Goal: Task Accomplishment & Management: Use online tool/utility

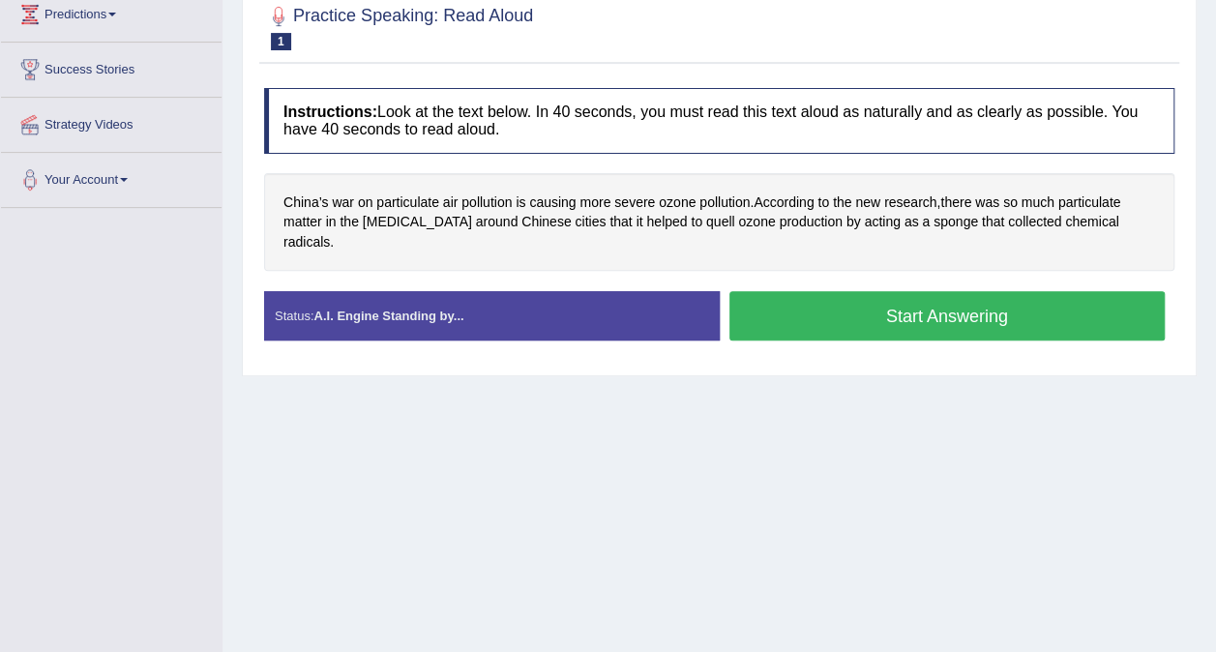
scroll to position [271, 0]
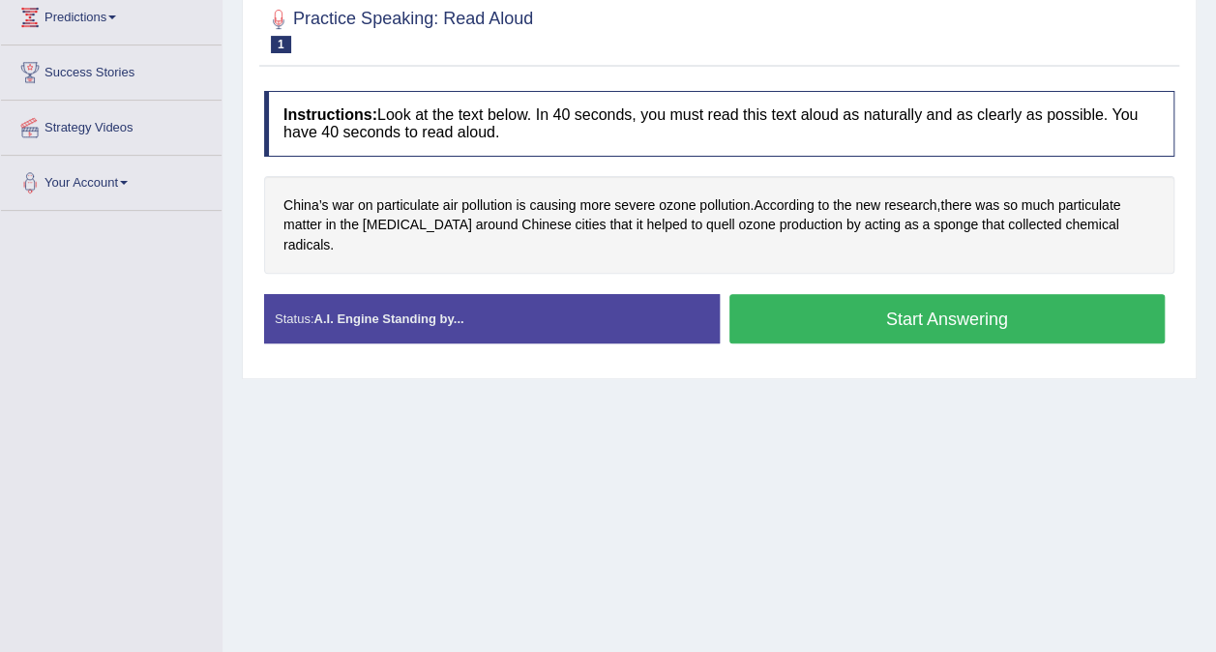
click at [122, 574] on div "Toggle navigation Home Practice Questions Speaking Practice Read Aloud Repeat S…" at bounding box center [608, 232] width 1216 height 1006
click at [125, 557] on div "Toggle navigation Home Practice Questions Speaking Practice Read Aloud Repeat S…" at bounding box center [608, 232] width 1216 height 1006
click at [901, 314] on button "Start Answering" at bounding box center [948, 318] width 436 height 49
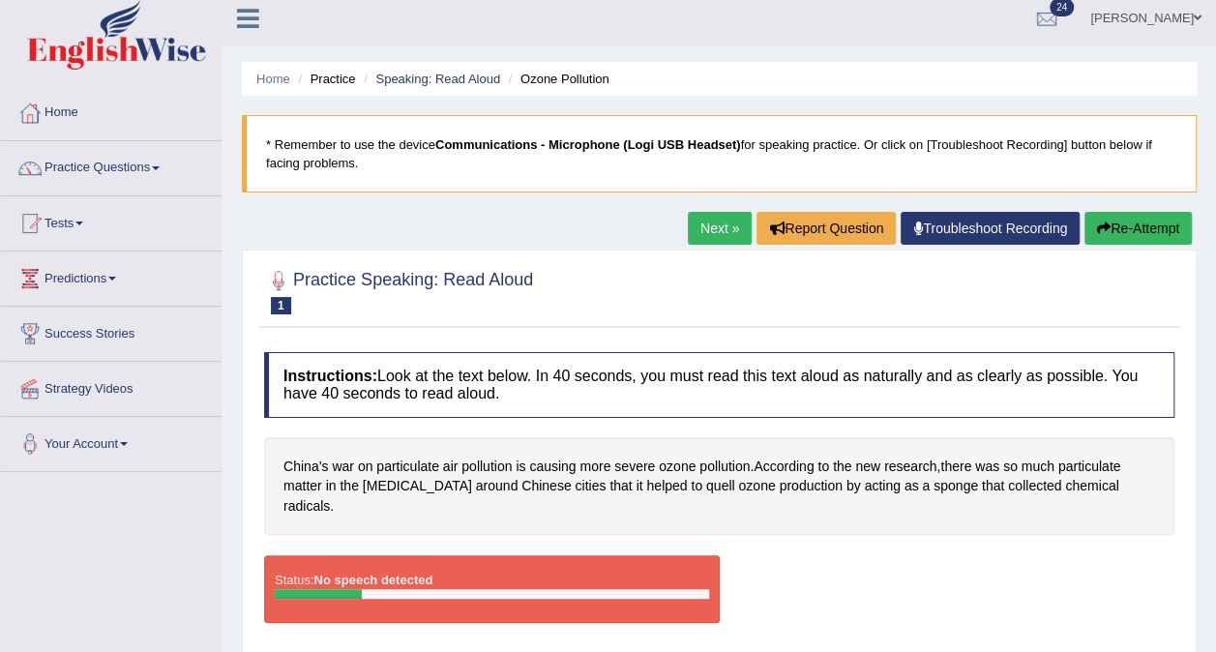
scroll to position [0, 0]
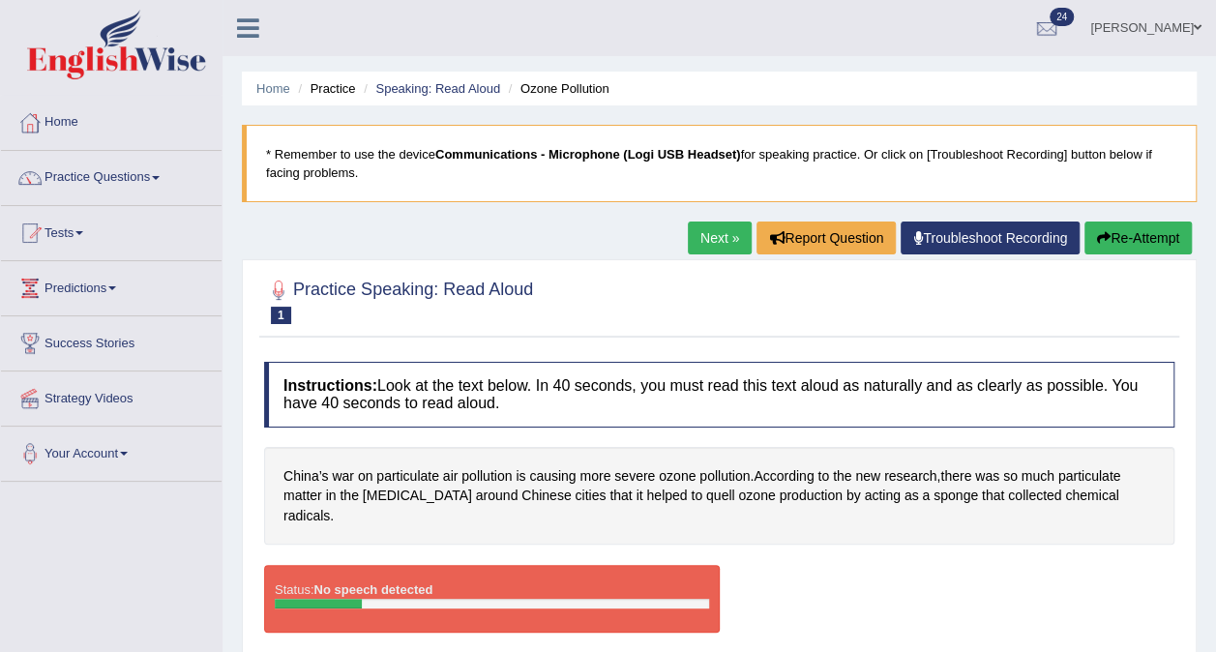
drag, startPoint x: 474, startPoint y: 525, endPoint x: 465, endPoint y: 585, distance: 60.8
click at [465, 585] on div "Instructions: Look at the text below. In 40 seconds, you must read this text al…" at bounding box center [719, 505] width 920 height 306
click at [465, 599] on div at bounding box center [492, 604] width 435 height 10
drag, startPoint x: 465, startPoint y: 585, endPoint x: 747, endPoint y: 39, distance: 614.6
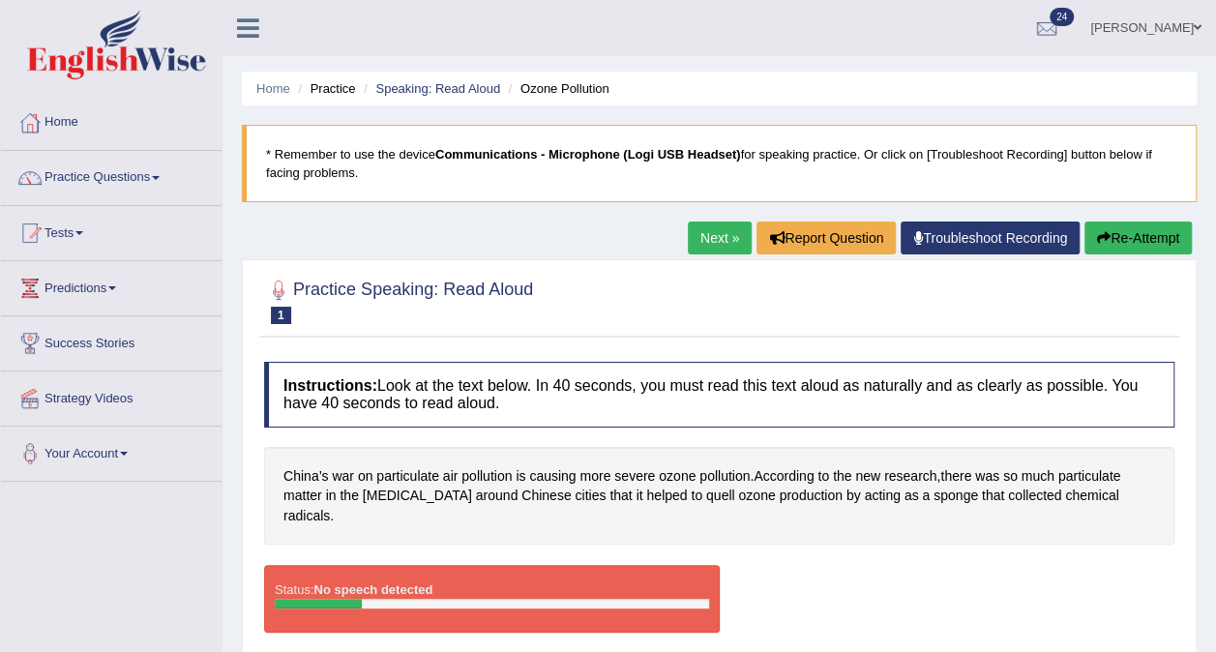
click at [747, 39] on div "Toggle navigation Home Practice Questions Speaking Practice Read Aloud Repeat S…" at bounding box center [608, 503] width 1216 height 1006
click at [1108, 230] on button "Re-Attempt" at bounding box center [1138, 238] width 107 height 33
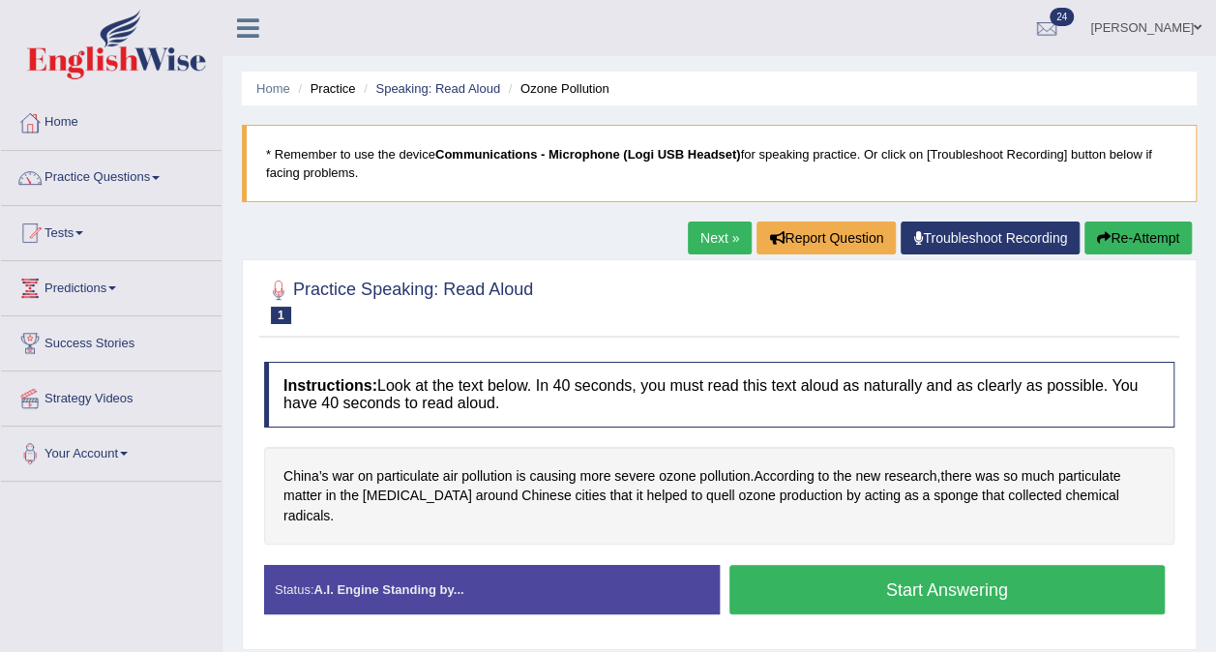
click at [944, 569] on button "Start Answering" at bounding box center [948, 589] width 436 height 49
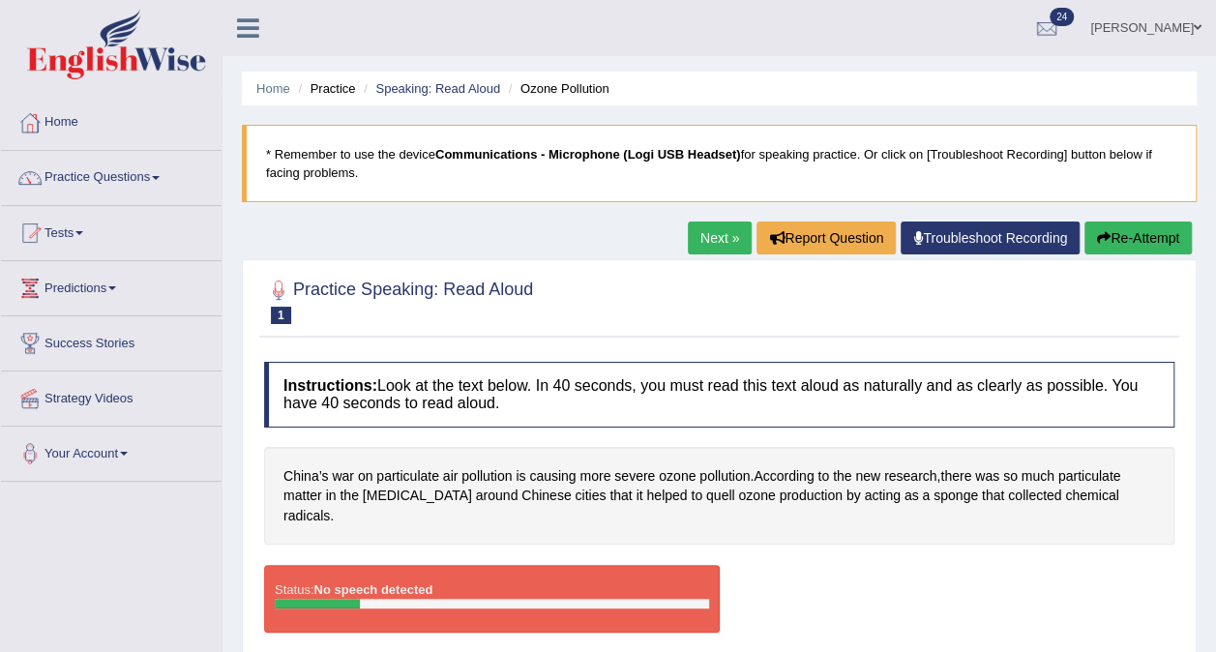
click at [103, 178] on link "Practice Questions" at bounding box center [111, 175] width 221 height 48
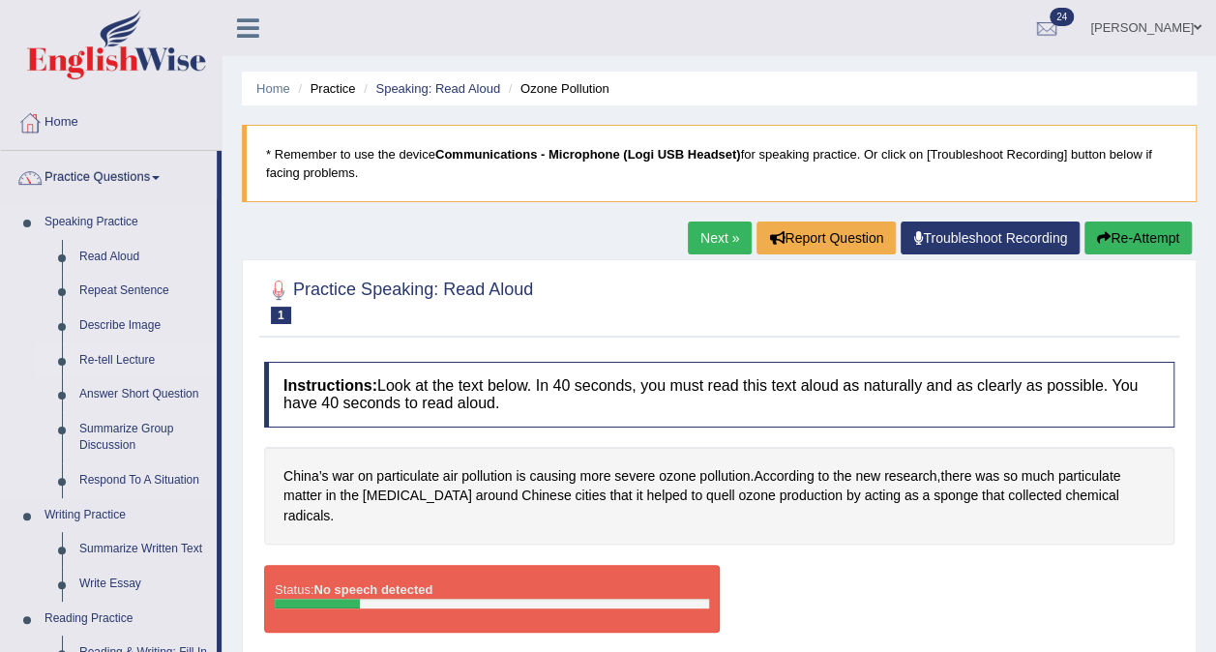
click at [108, 347] on link "Re-tell Lecture" at bounding box center [144, 361] width 146 height 35
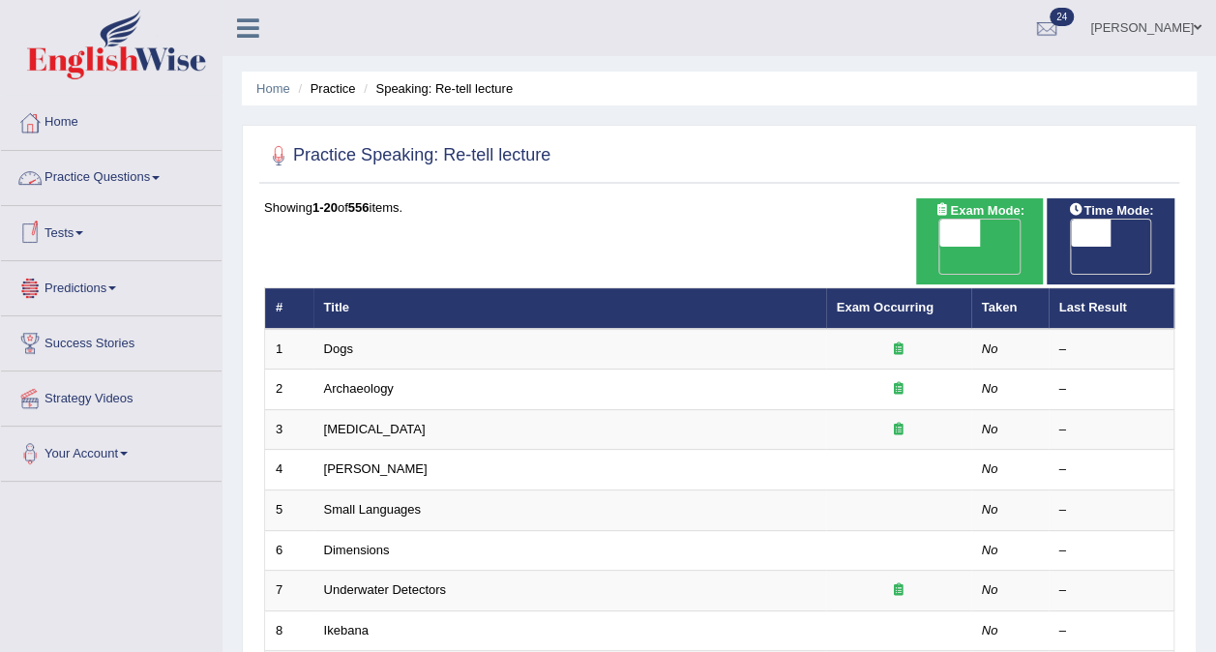
click at [105, 165] on link "Practice Questions" at bounding box center [111, 175] width 221 height 48
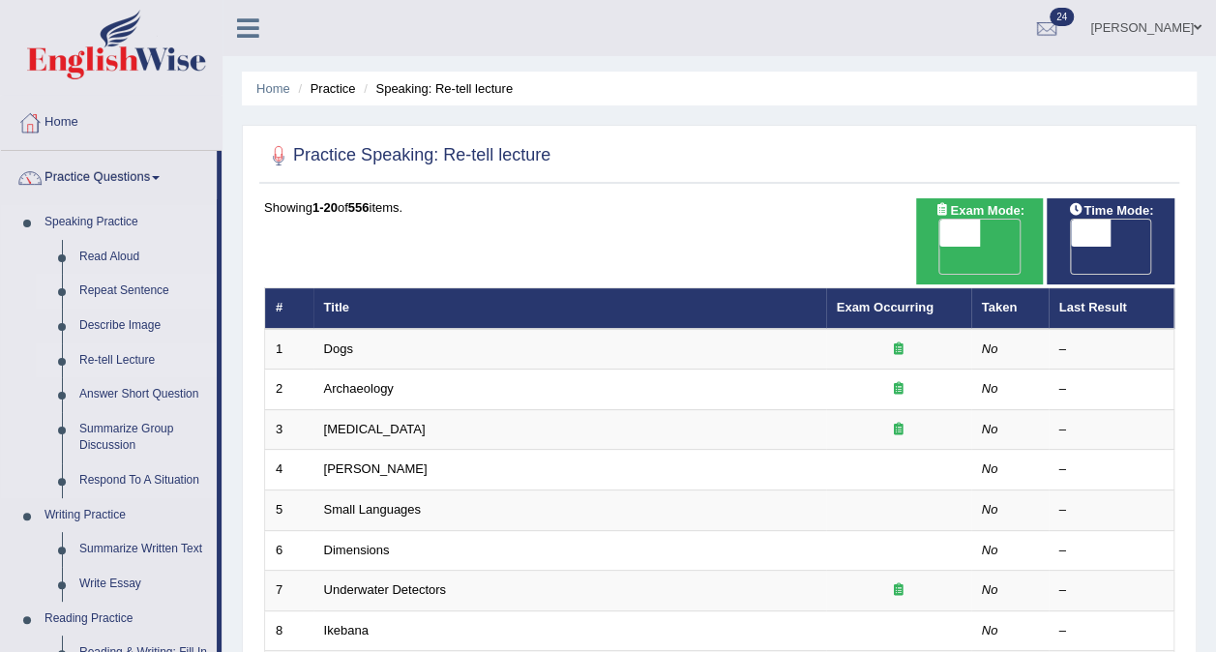
click at [96, 289] on link "Repeat Sentence" at bounding box center [144, 291] width 146 height 35
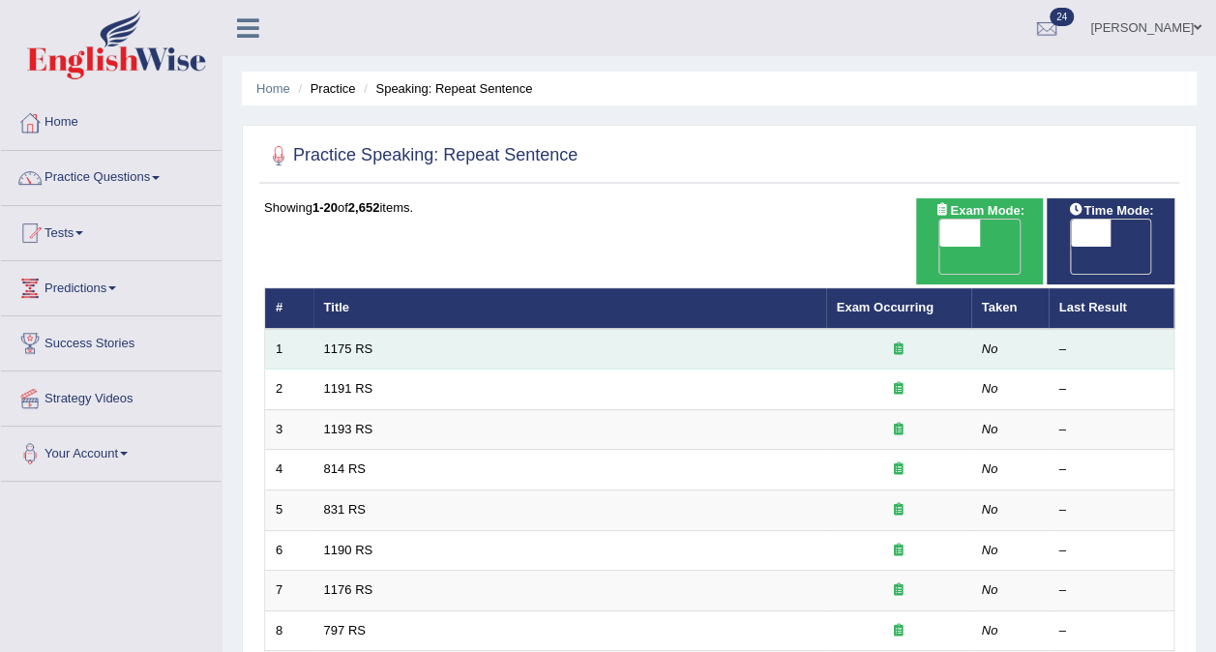
click at [364, 329] on td "1175 RS" at bounding box center [570, 349] width 513 height 41
click at [350, 342] on link "1175 RS" at bounding box center [348, 349] width 49 height 15
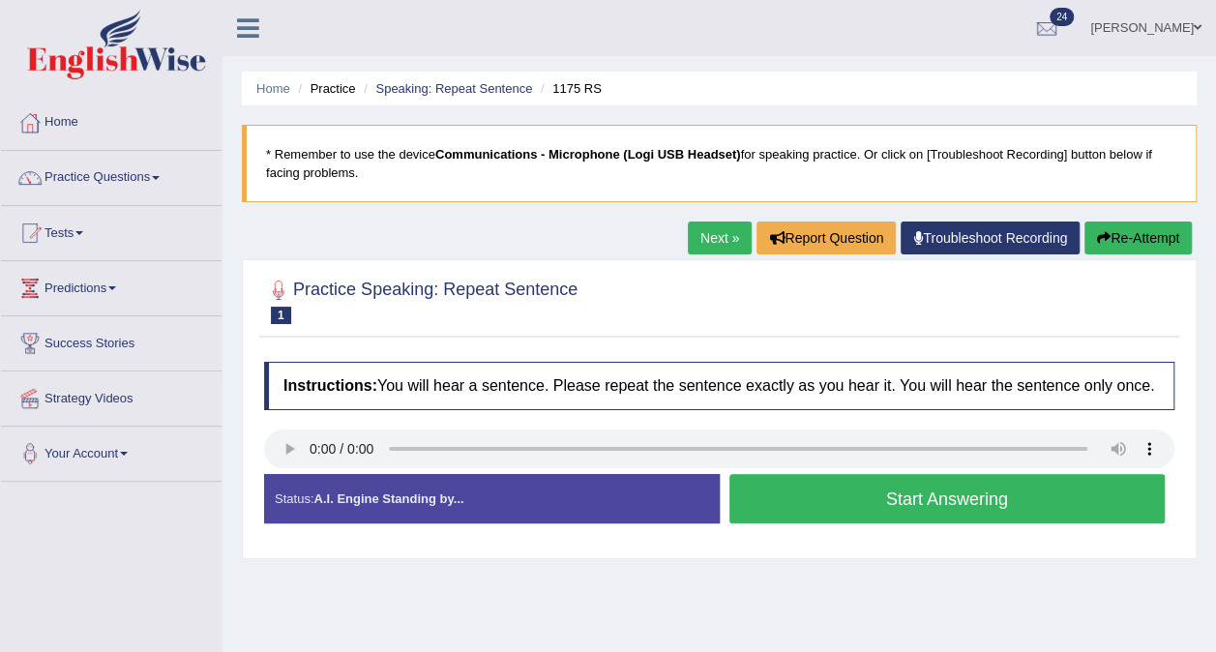
click at [842, 488] on button "Start Answering" at bounding box center [948, 498] width 436 height 49
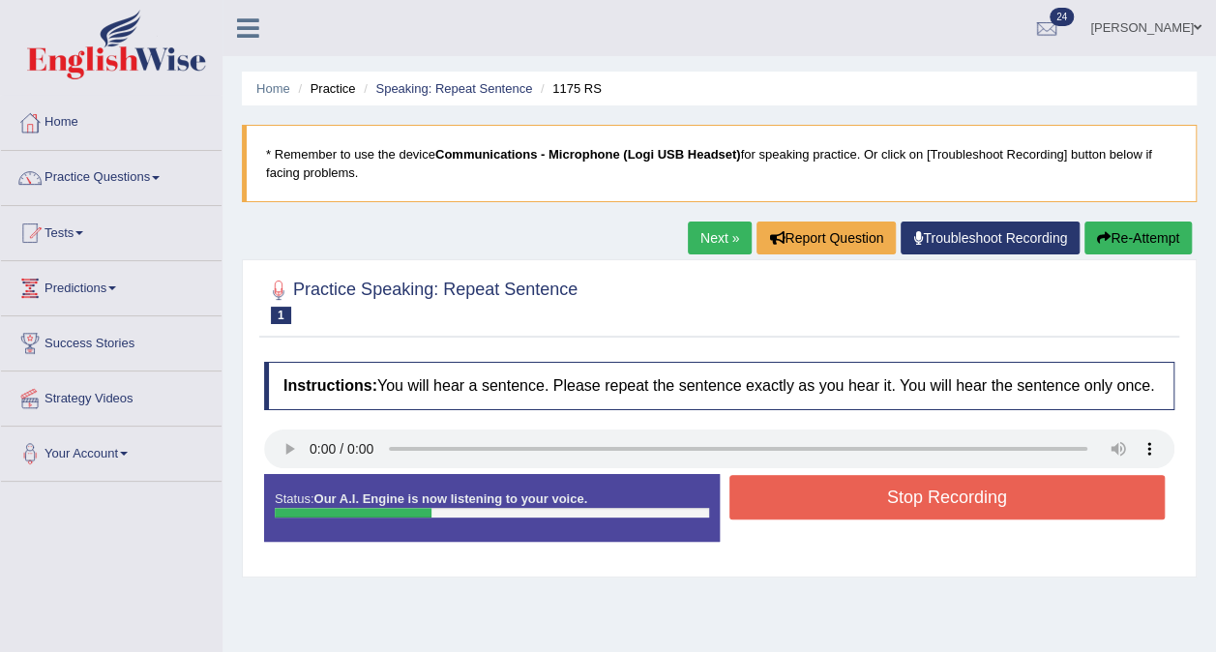
click at [842, 488] on button "Stop Recording" at bounding box center [948, 497] width 436 height 45
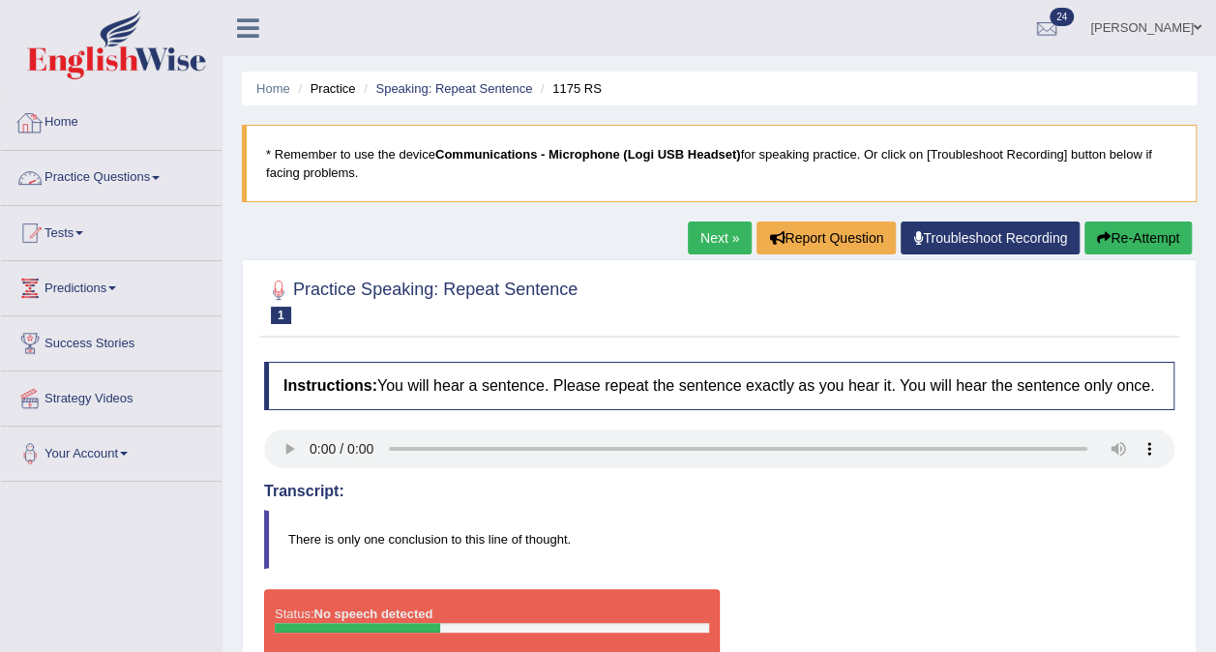
click at [37, 108] on div at bounding box center [29, 122] width 29 height 29
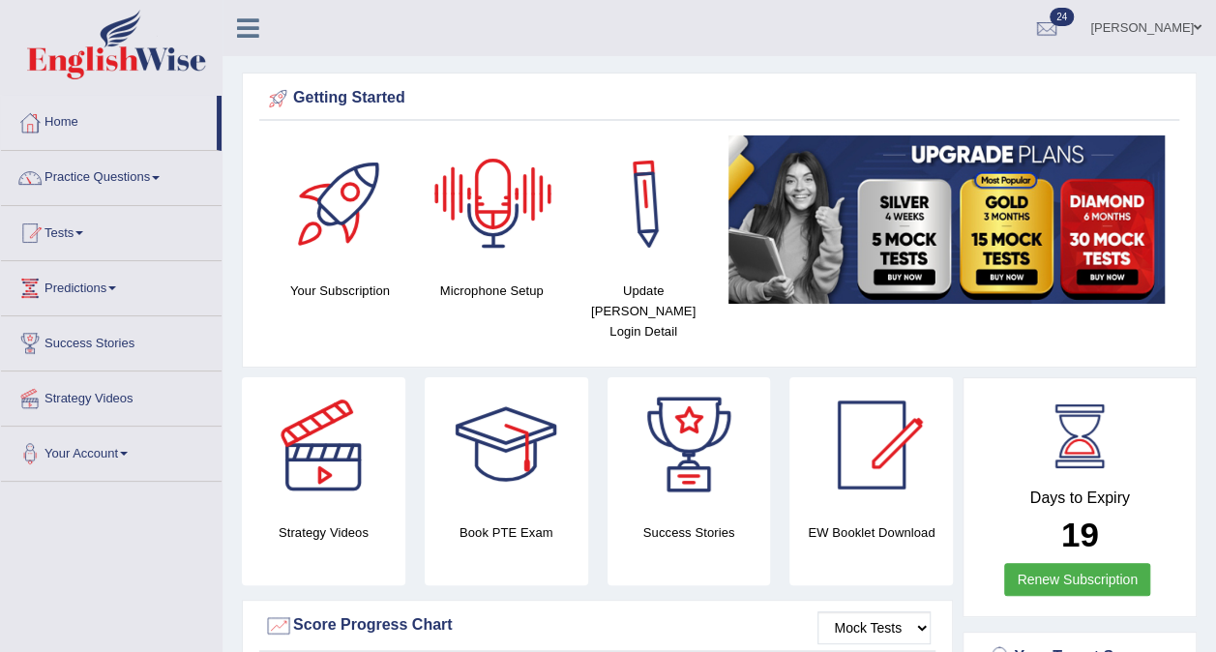
click at [496, 281] on h4 "Microphone Setup" at bounding box center [492, 291] width 133 height 20
click at [478, 238] on div at bounding box center [493, 202] width 135 height 135
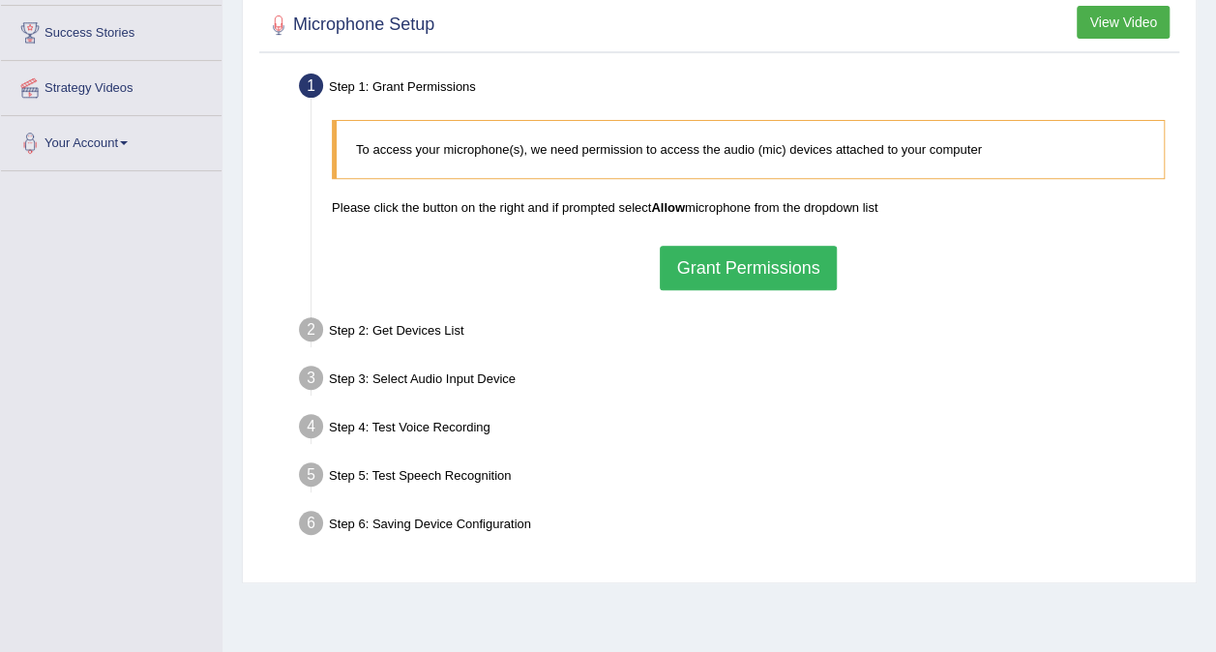
scroll to position [308, 0]
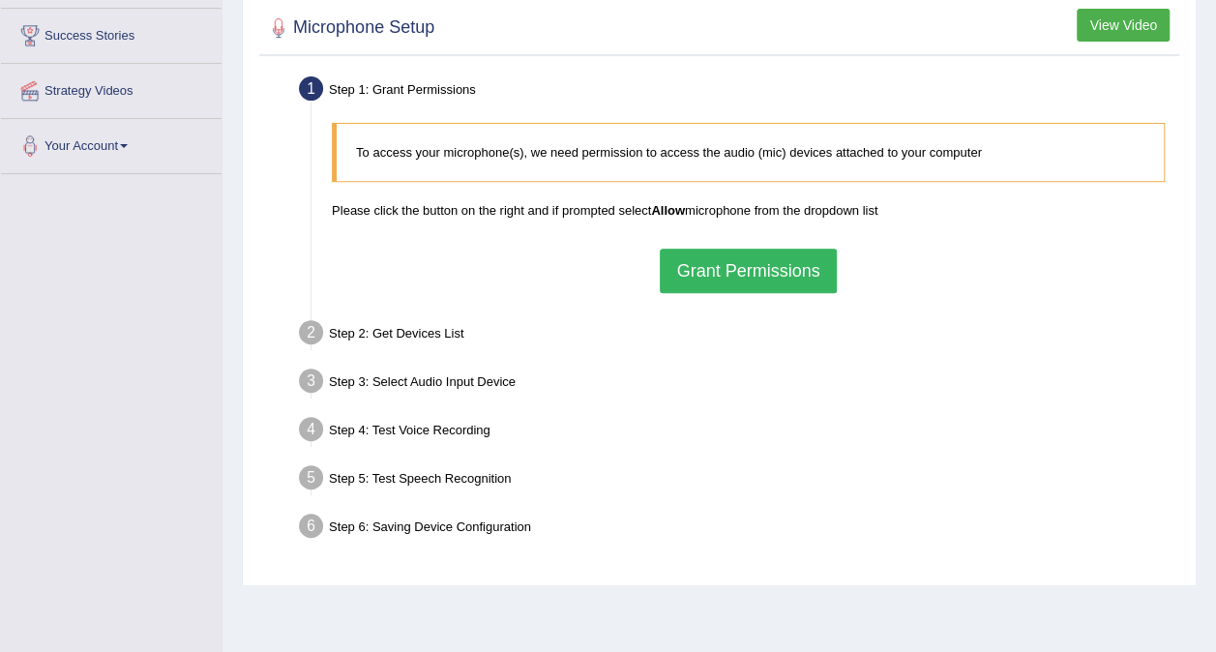
click at [745, 267] on button "Grant Permissions" at bounding box center [748, 271] width 176 height 45
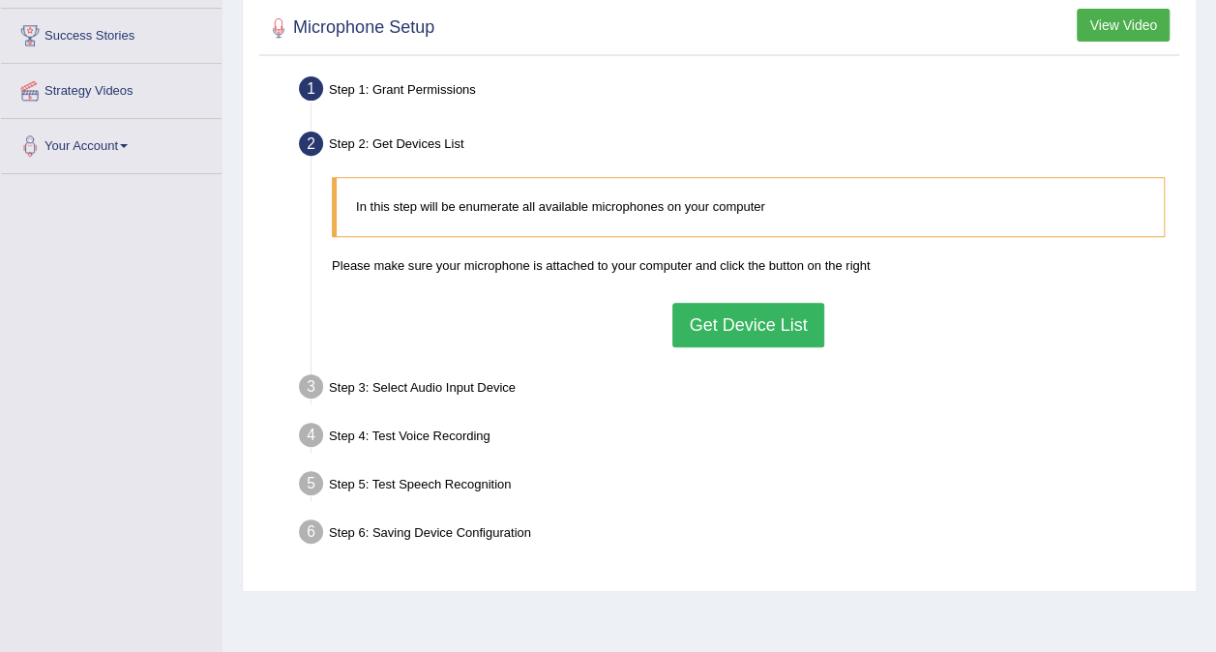
click at [741, 339] on button "Get Device List" at bounding box center [748, 325] width 151 height 45
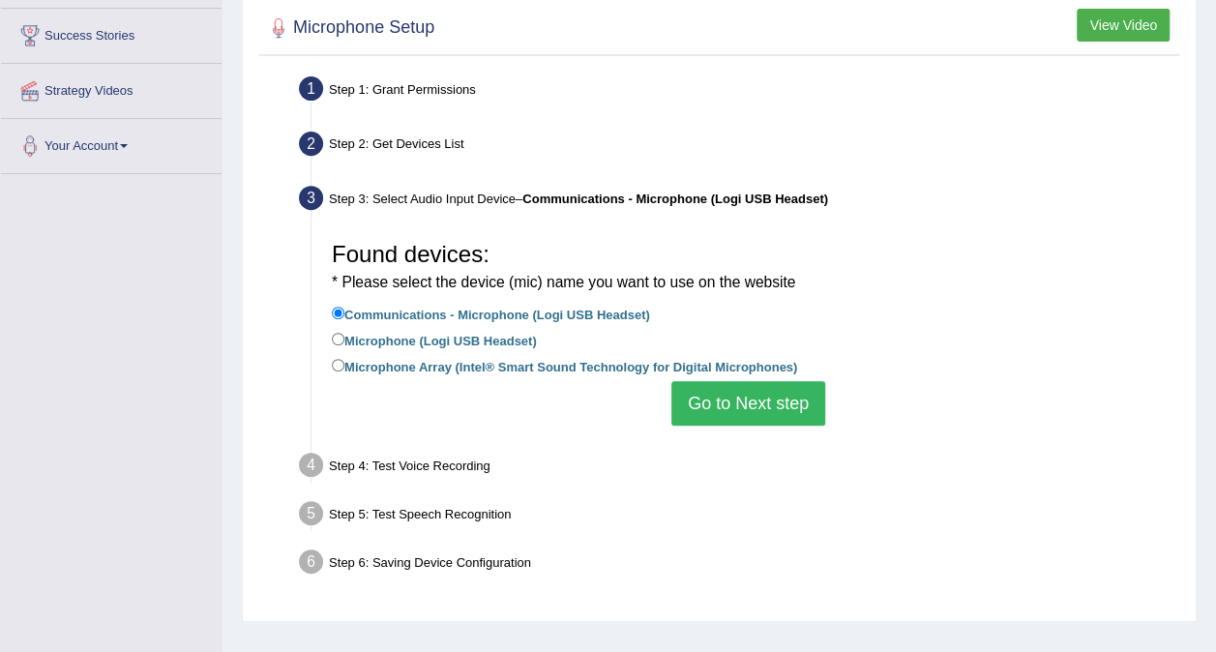
click at [744, 399] on button "Go to Next step" at bounding box center [749, 403] width 154 height 45
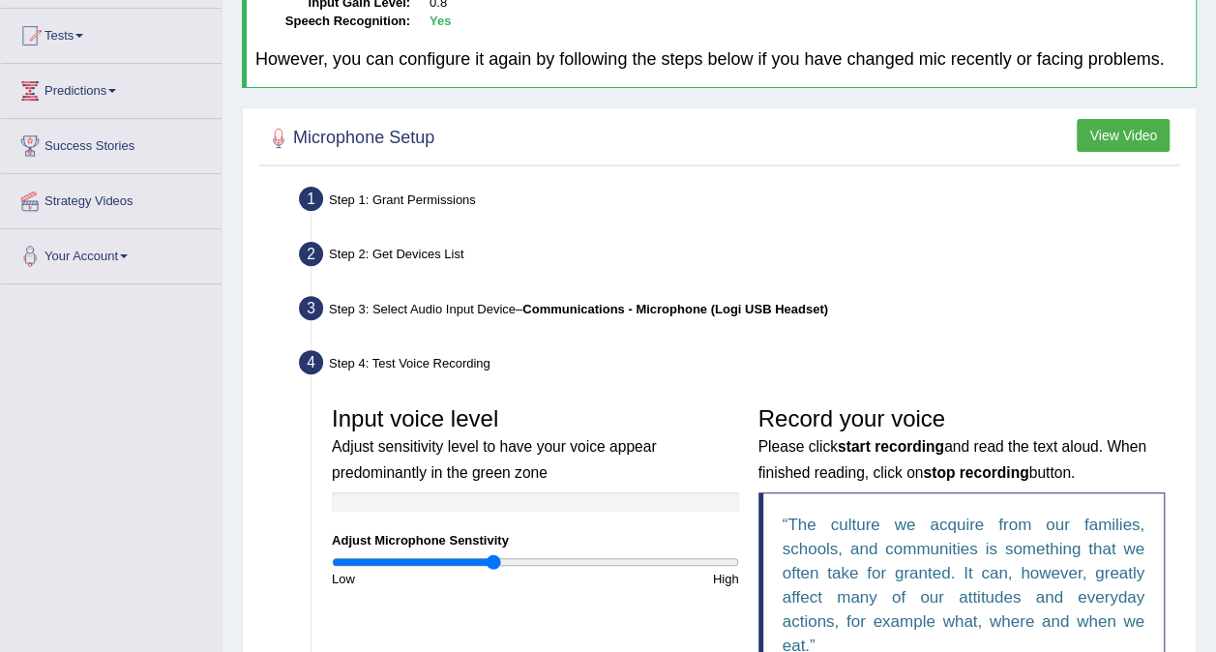
scroll to position [207, 0]
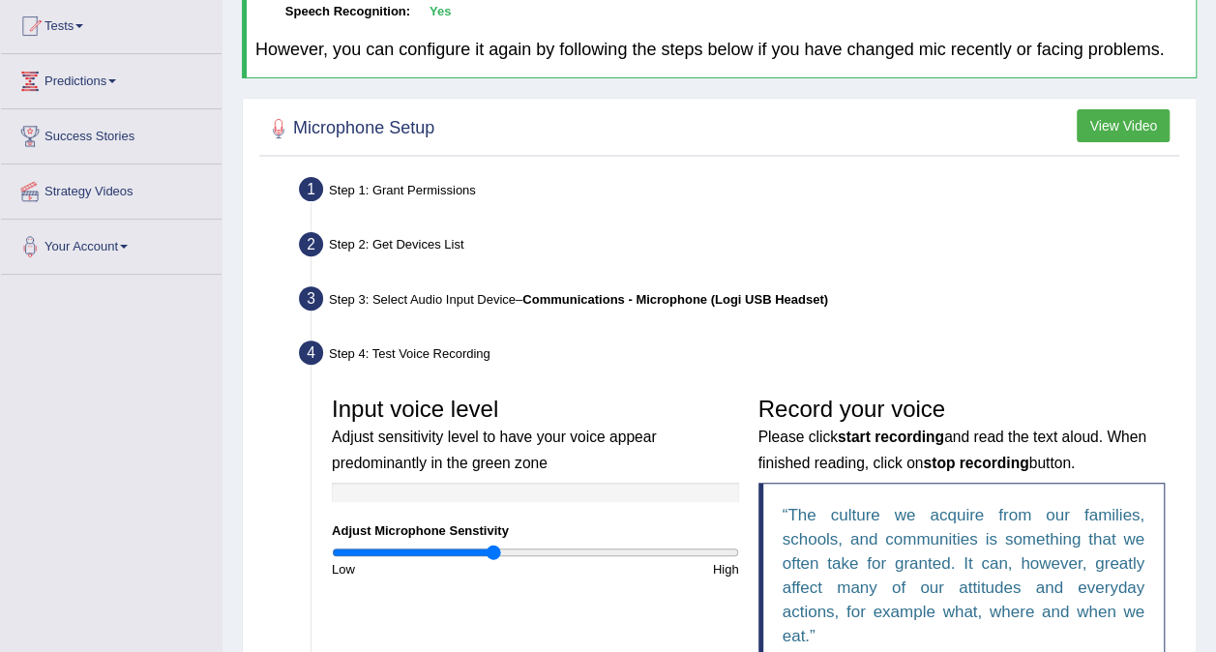
click at [229, 534] on div "Home Practice Microphone Setup You have already completed the setup earlier wit…" at bounding box center [720, 389] width 994 height 1193
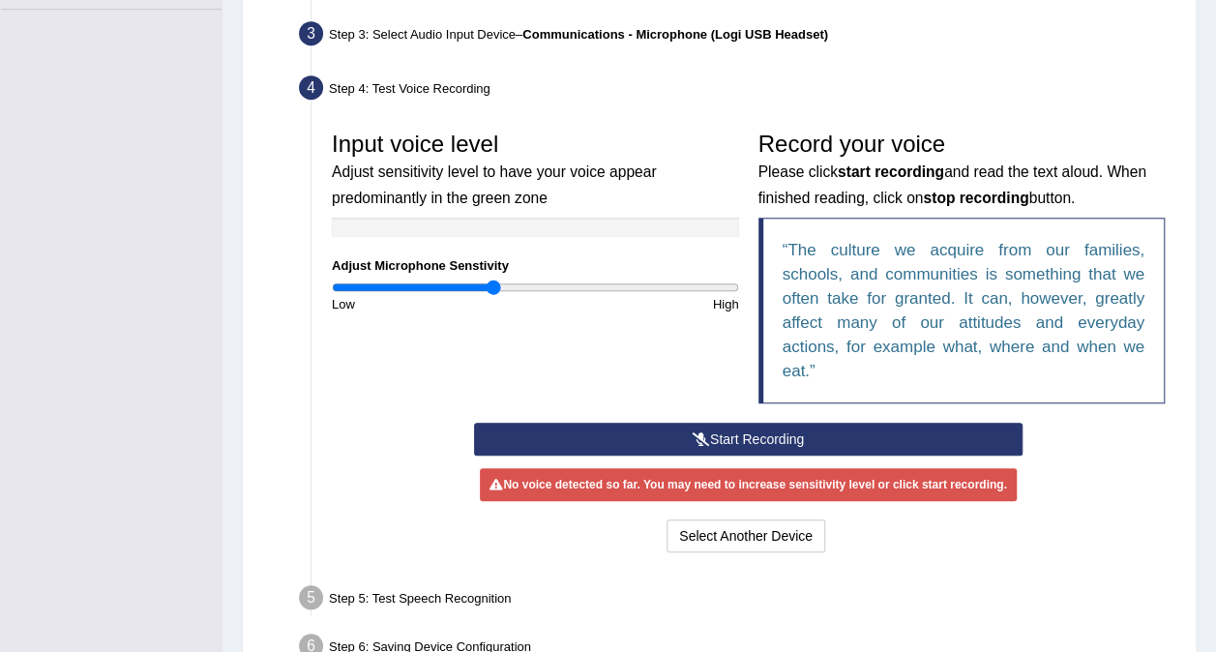
scroll to position [473, 0]
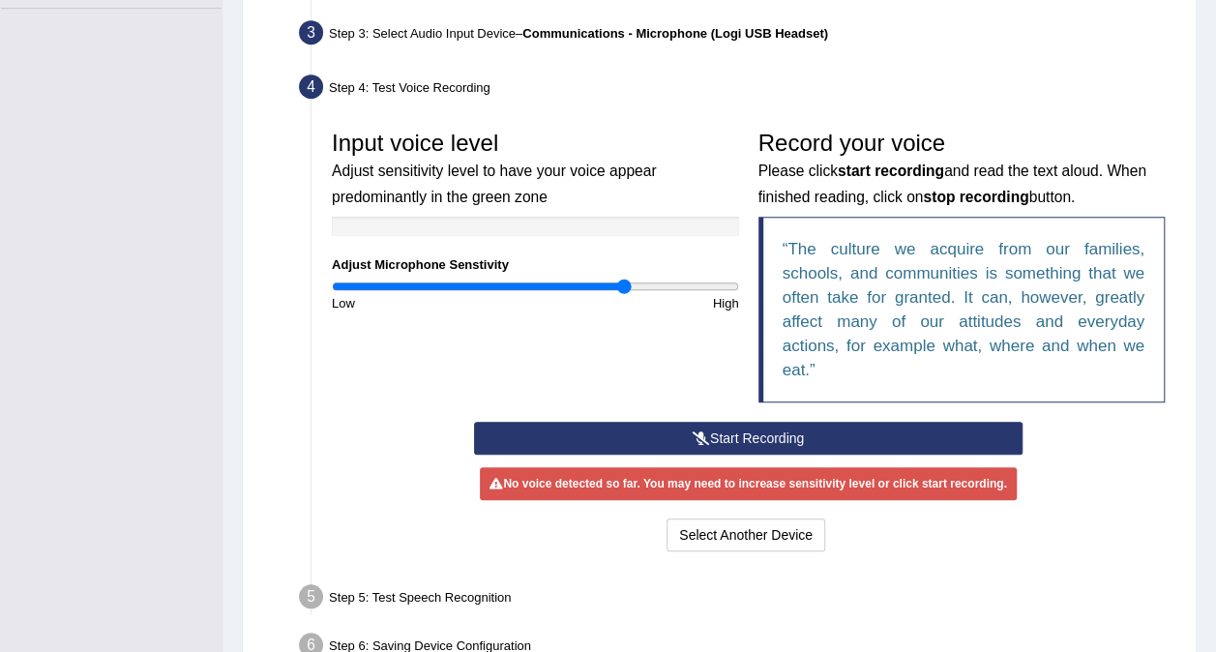
type input "1.46"
click at [623, 279] on input "range" at bounding box center [535, 286] width 407 height 15
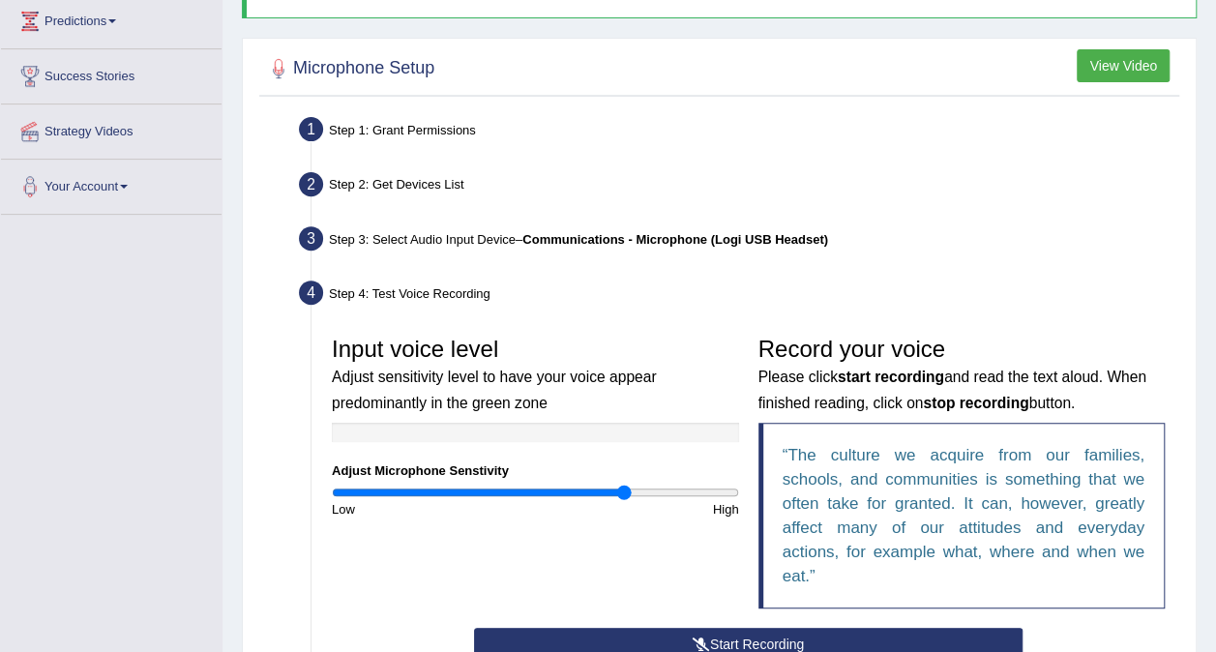
scroll to position [267, 0]
click at [375, 134] on div "Step 1: Grant Permissions" at bounding box center [738, 132] width 897 height 43
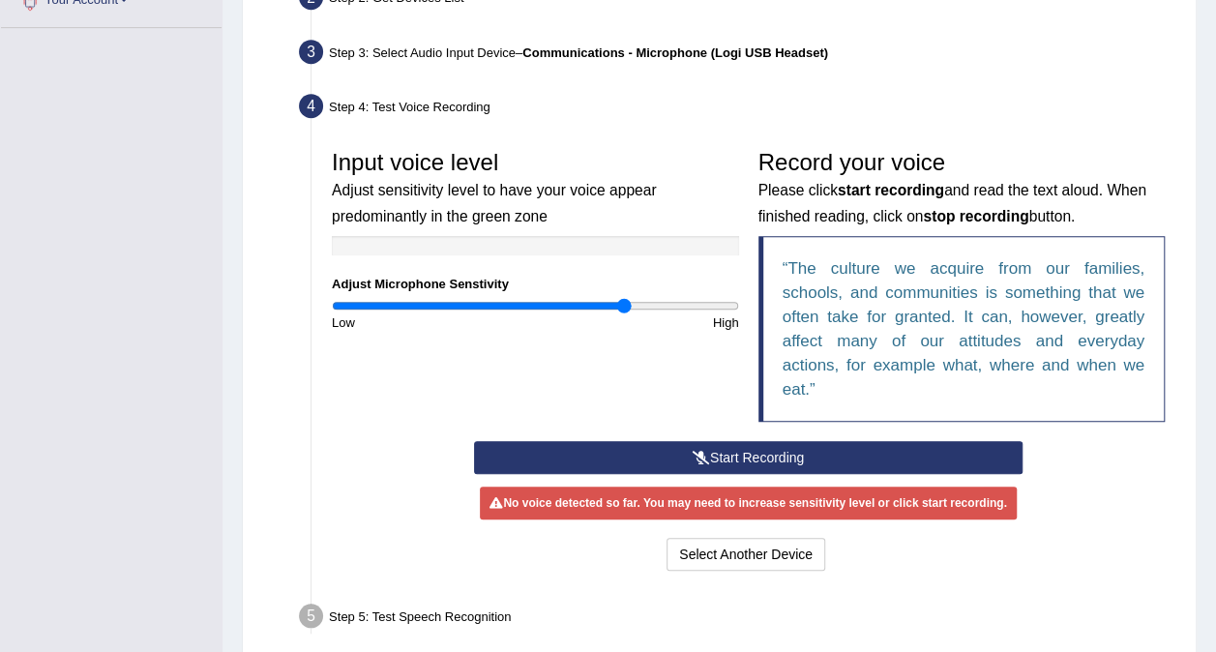
scroll to position [459, 0]
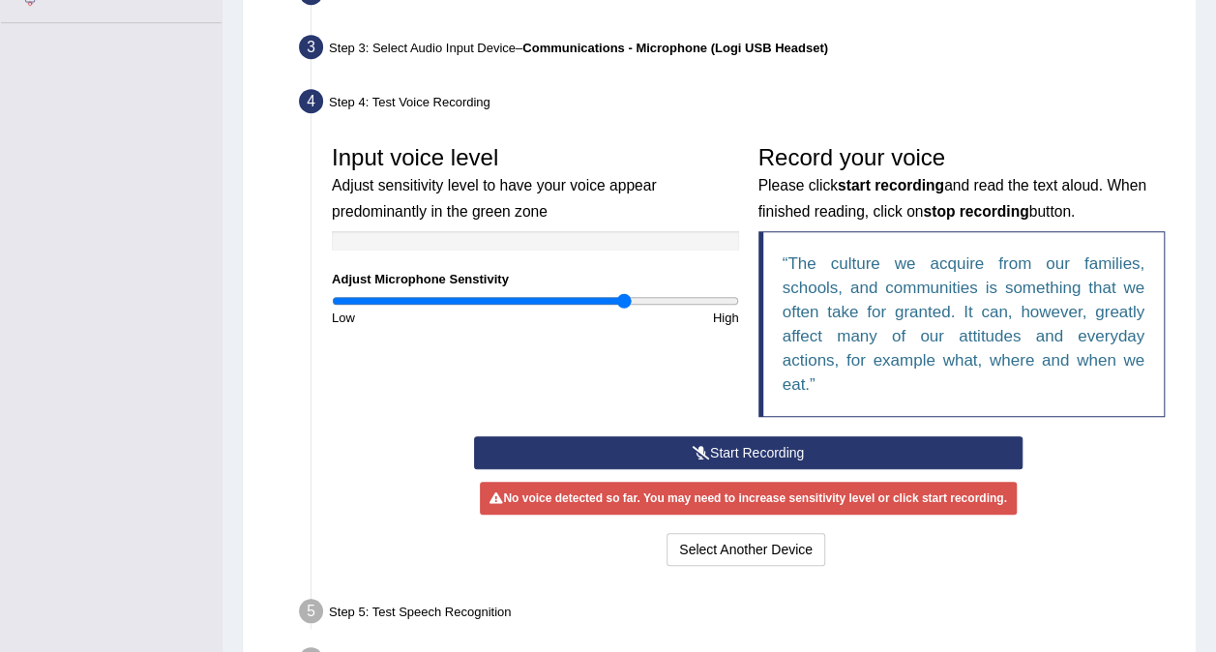
click at [1080, 288] on q "The culture we acquire from our families, schools, and communities is something…" at bounding box center [964, 324] width 363 height 139
click at [1046, 329] on q "The culture we acquire from our families, schools, and communities is something…" at bounding box center [964, 324] width 363 height 139
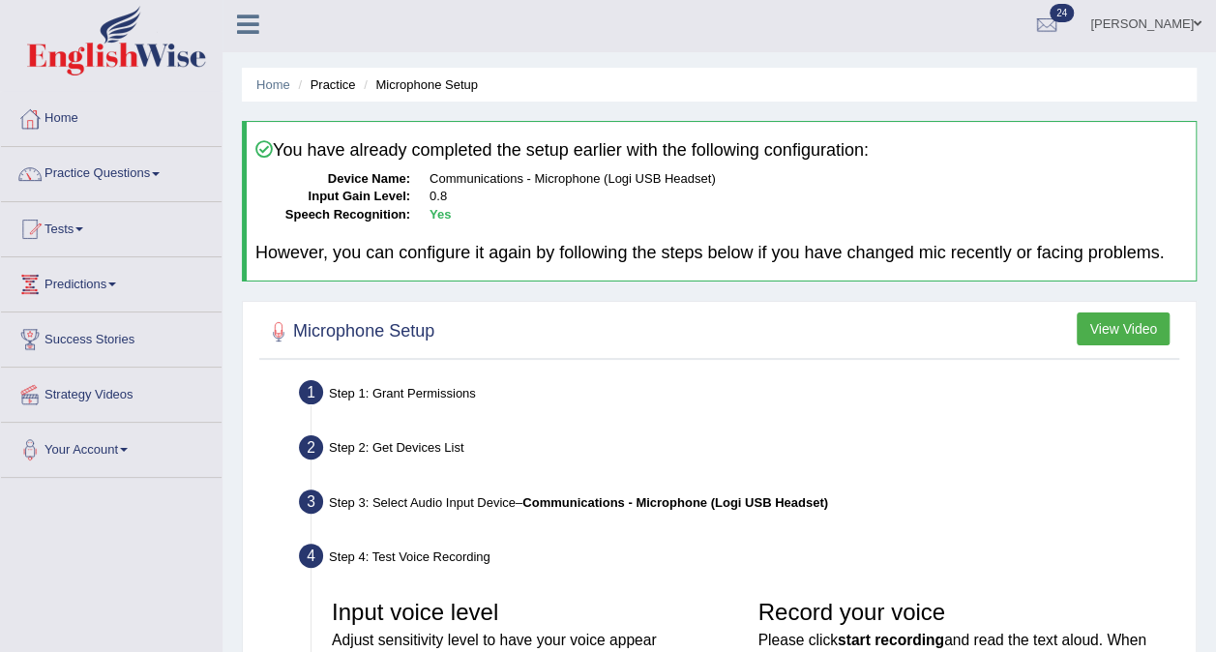
scroll to position [0, 0]
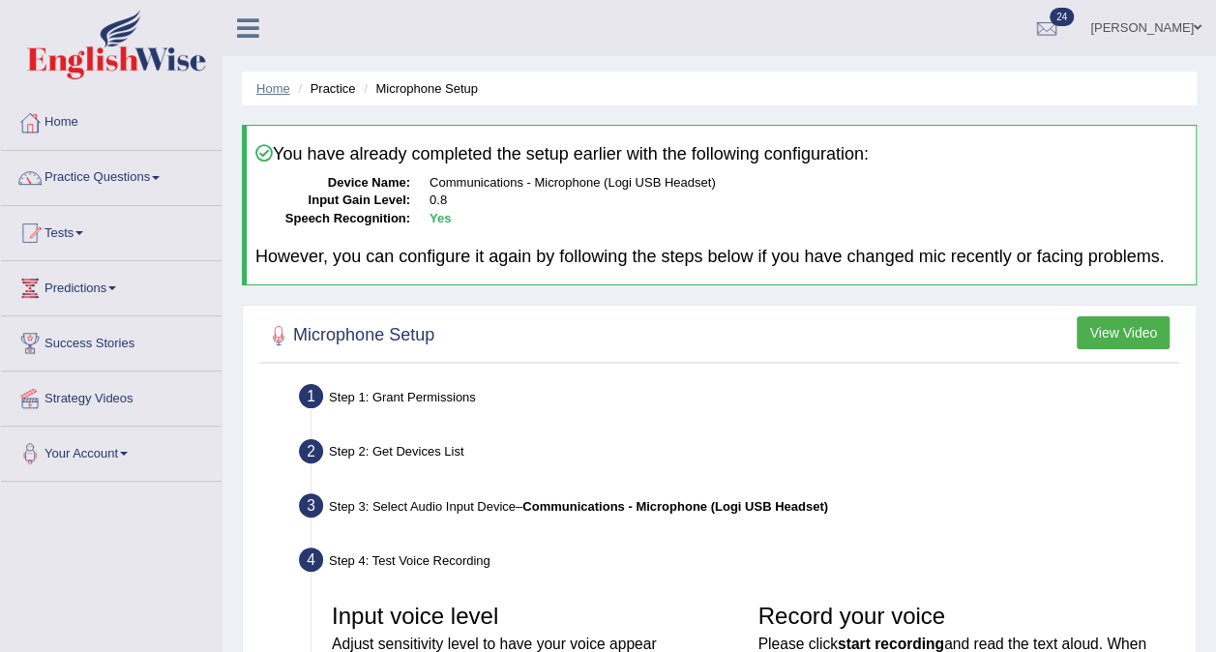
click at [269, 90] on link "Home" at bounding box center [273, 88] width 34 height 15
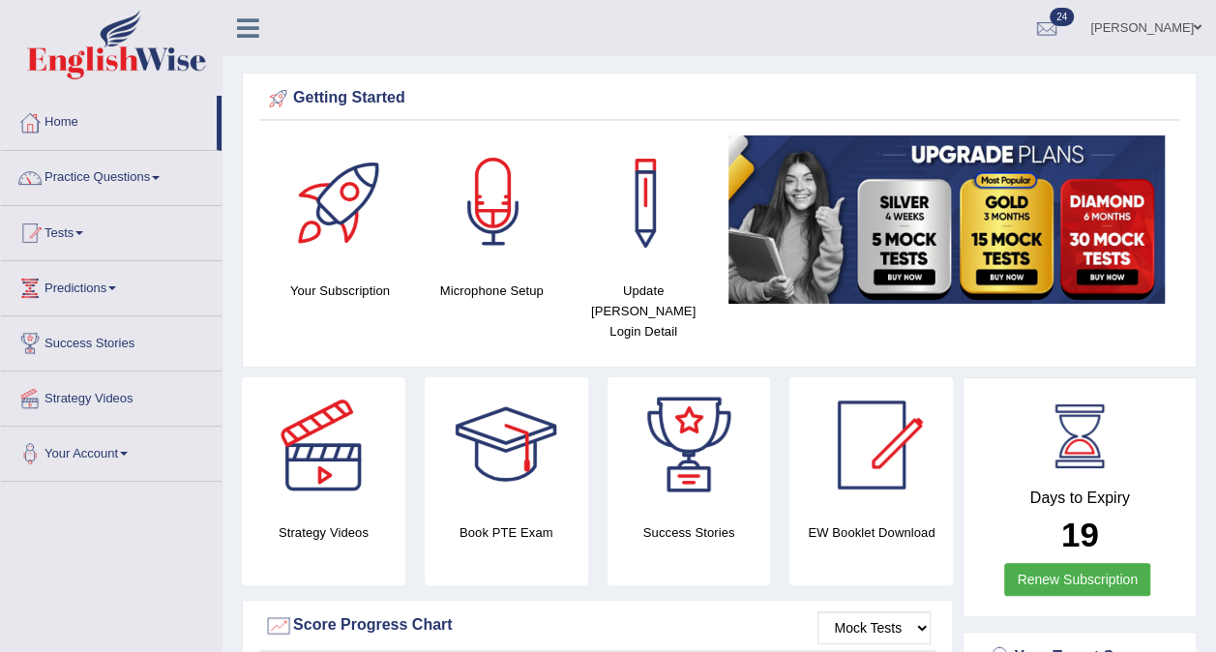
click at [521, 217] on div at bounding box center [493, 202] width 135 height 135
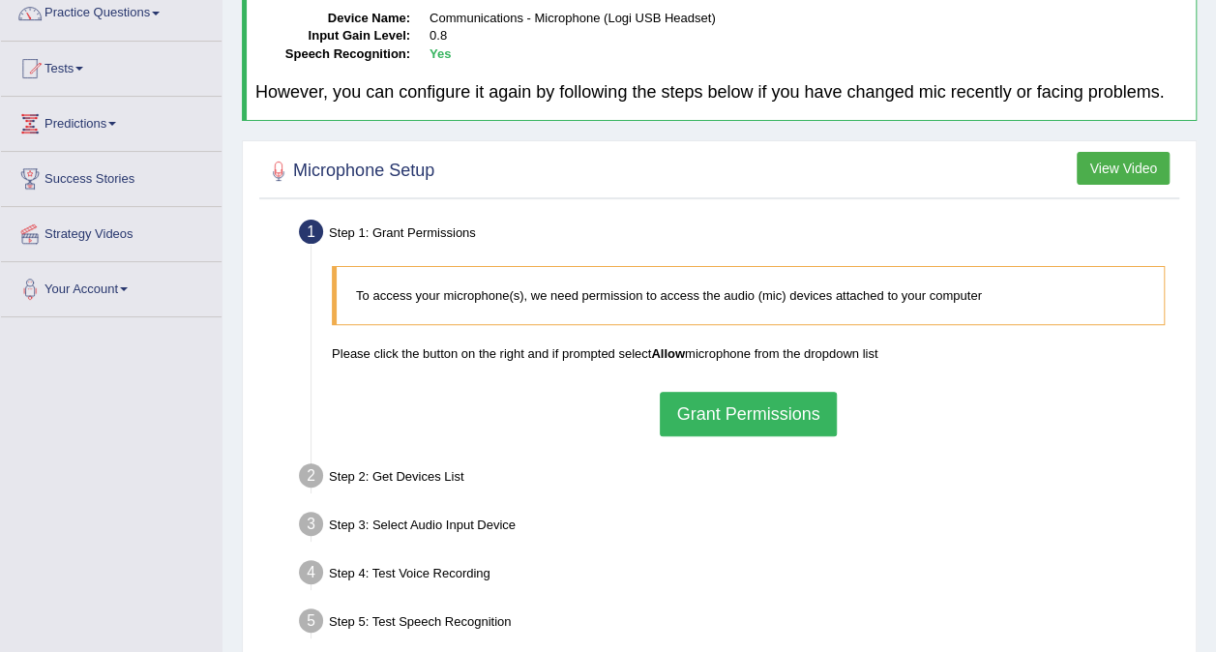
scroll to position [180, 0]
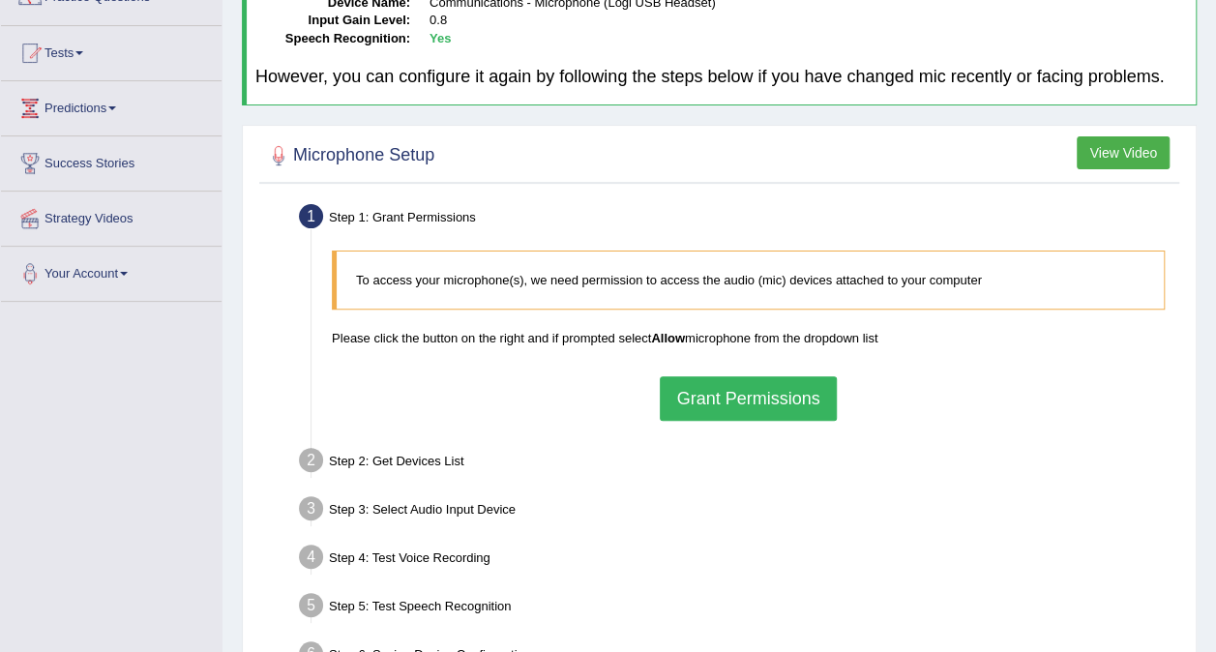
click at [716, 376] on button "Grant Permissions" at bounding box center [748, 398] width 176 height 45
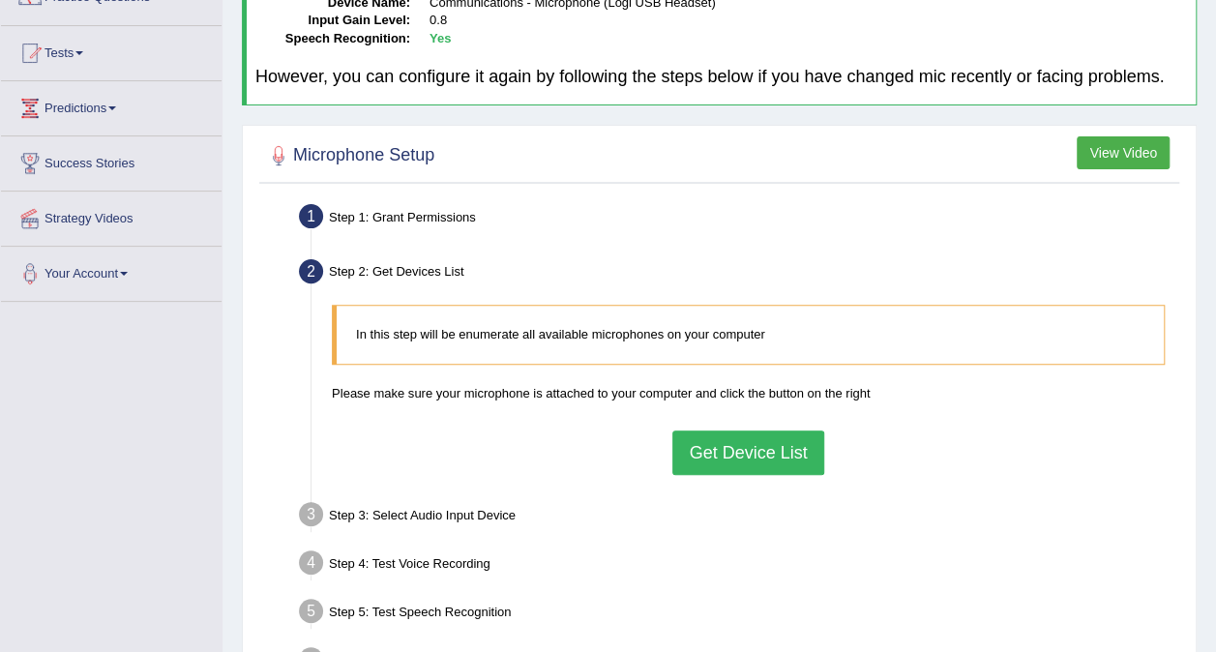
click at [734, 458] on button "Get Device List" at bounding box center [748, 453] width 151 height 45
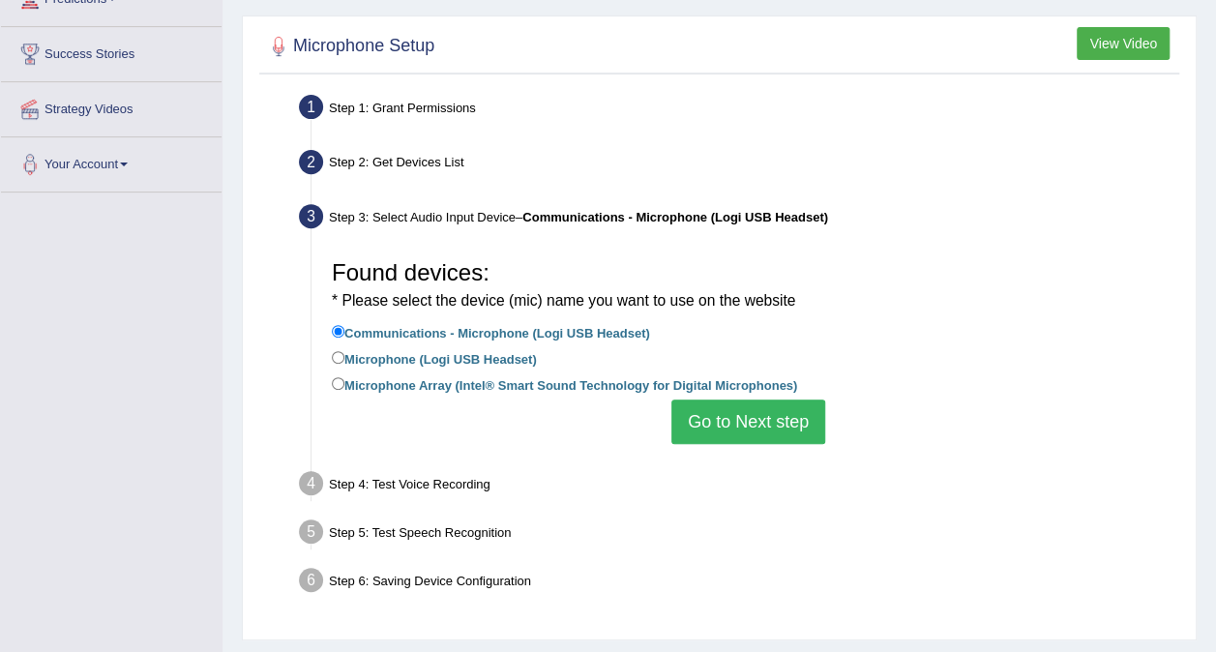
scroll to position [302, 0]
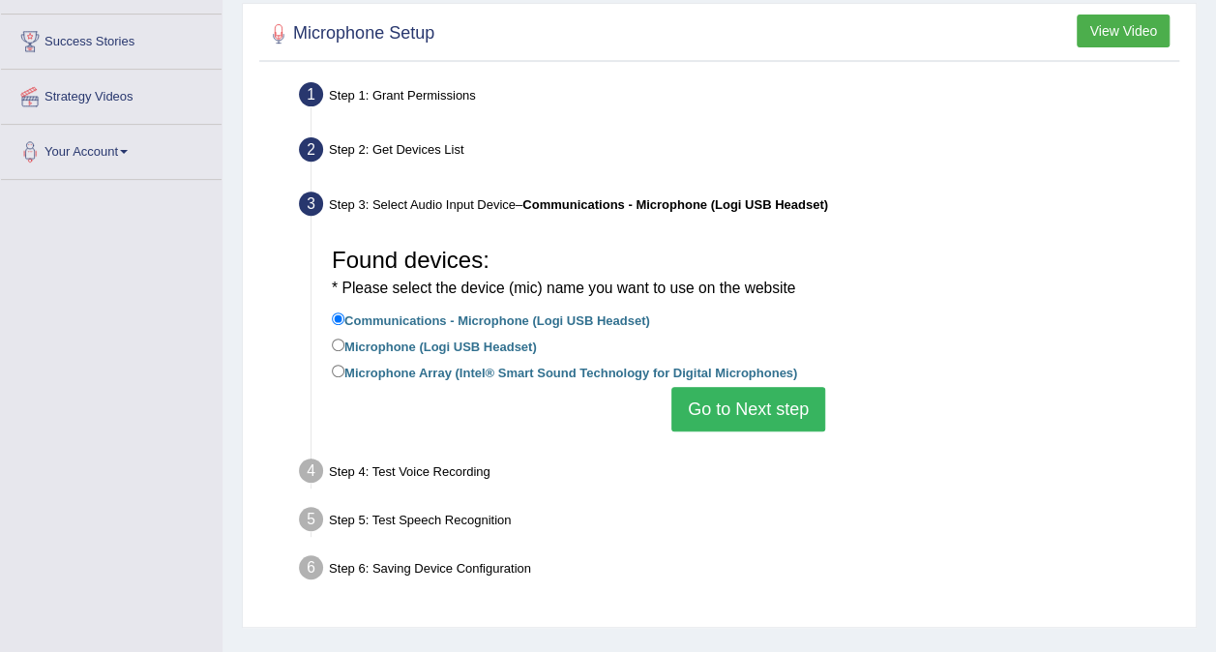
click at [774, 418] on button "Go to Next step" at bounding box center [749, 409] width 154 height 45
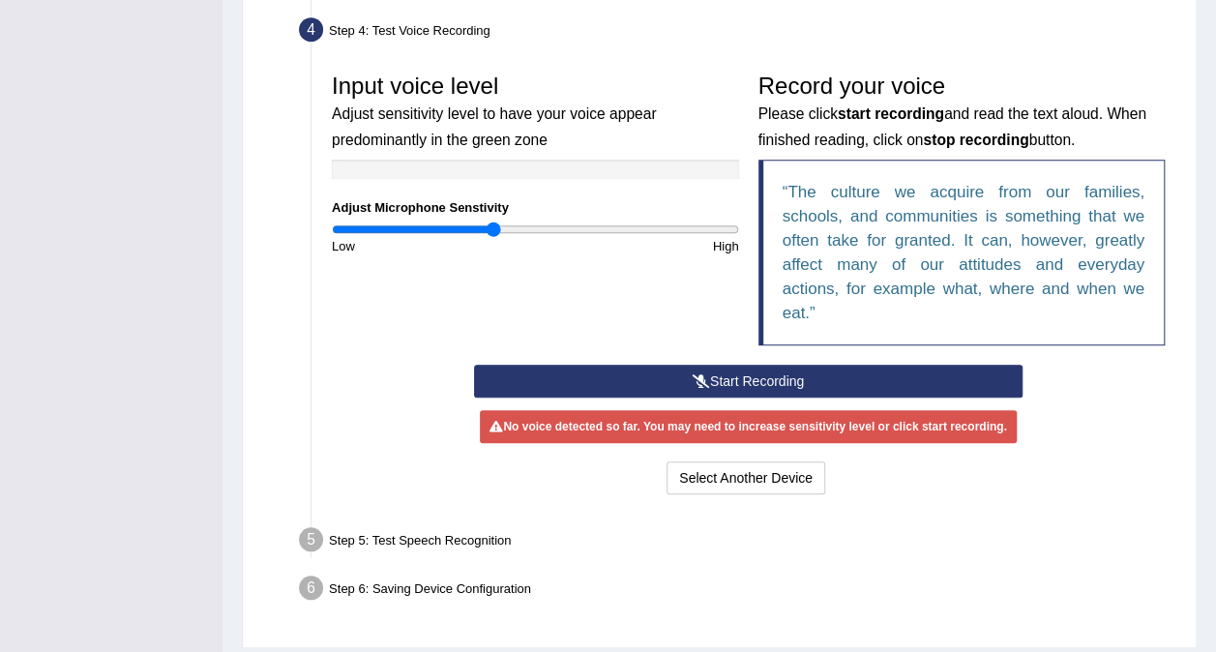
scroll to position [522, 0]
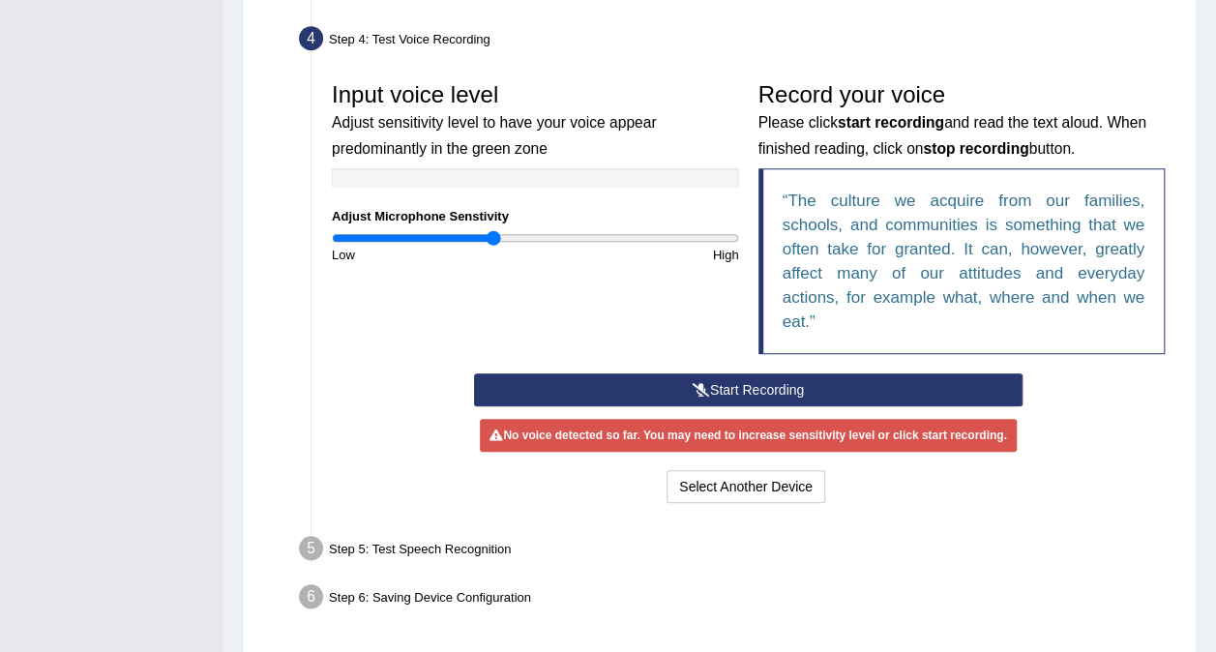
click at [824, 391] on button "Start Recording" at bounding box center [748, 390] width 549 height 33
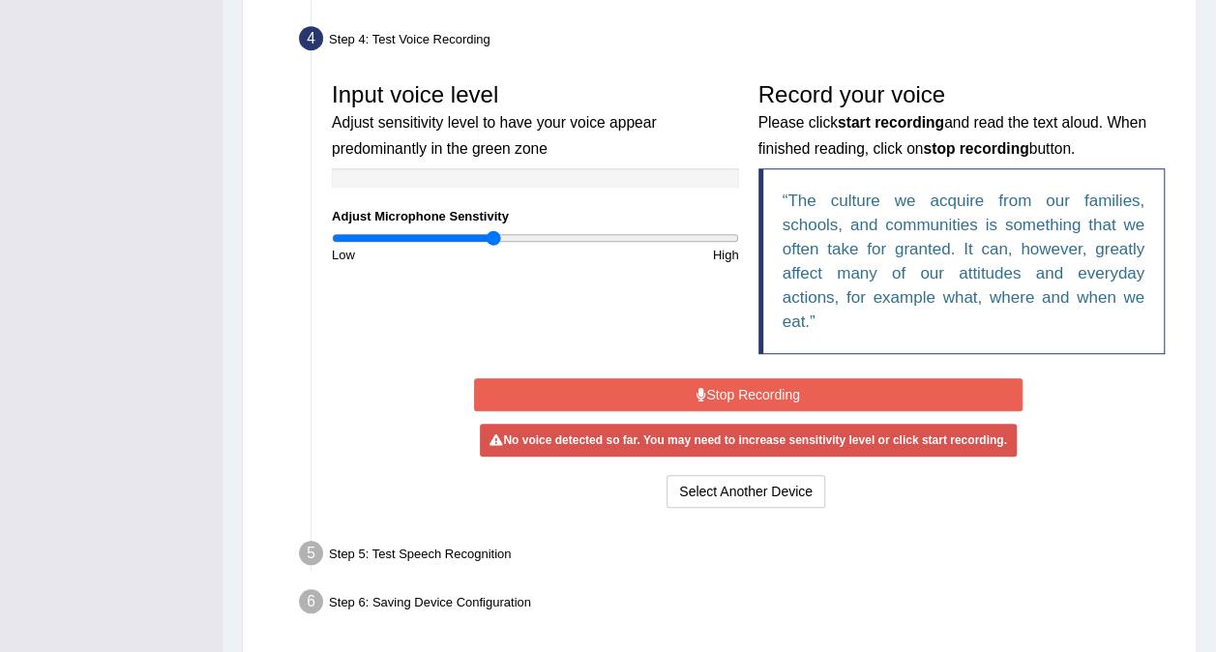
click at [824, 391] on button "Stop Recording" at bounding box center [748, 394] width 549 height 33
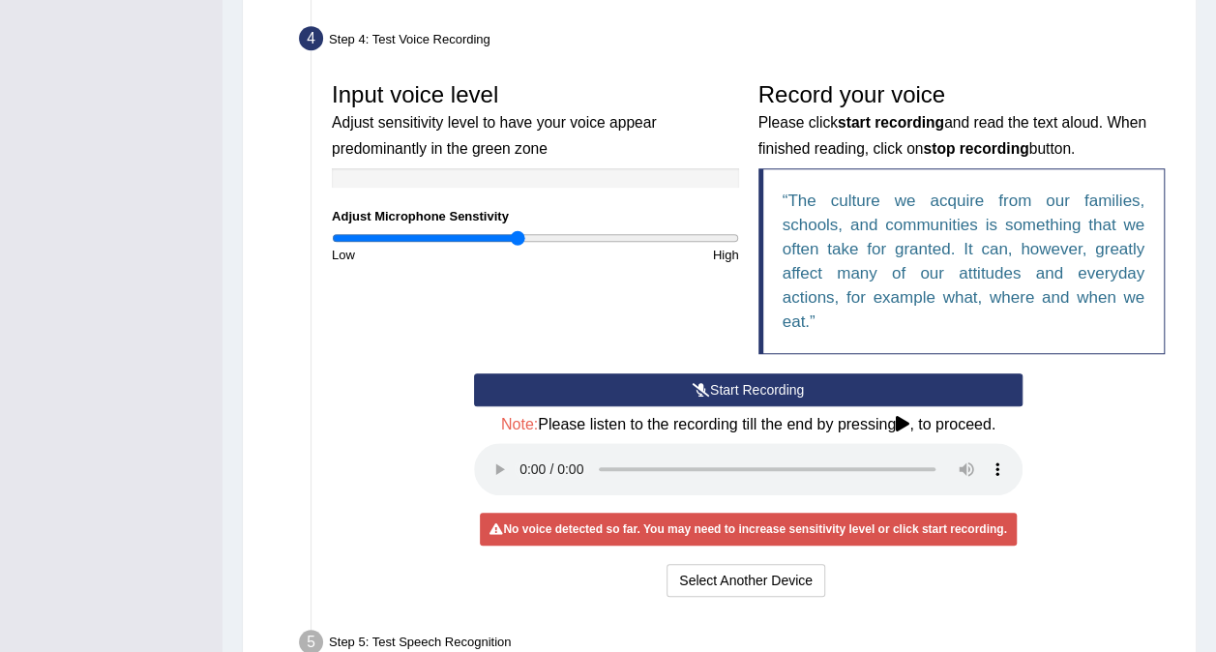
click at [517, 239] on input "range" at bounding box center [535, 237] width 407 height 15
click at [608, 238] on input "range" at bounding box center [535, 237] width 407 height 15
type input "1.96"
click at [724, 237] on input "range" at bounding box center [535, 237] width 407 height 15
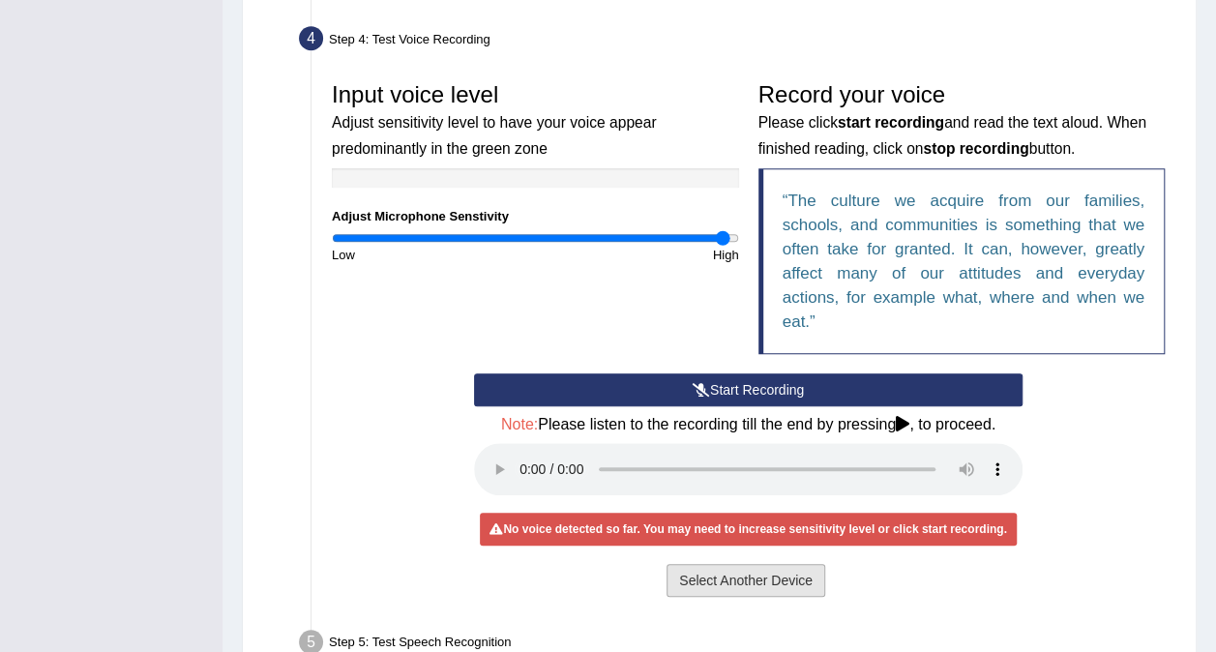
click at [719, 583] on button "Select Another Device" at bounding box center [746, 580] width 159 height 33
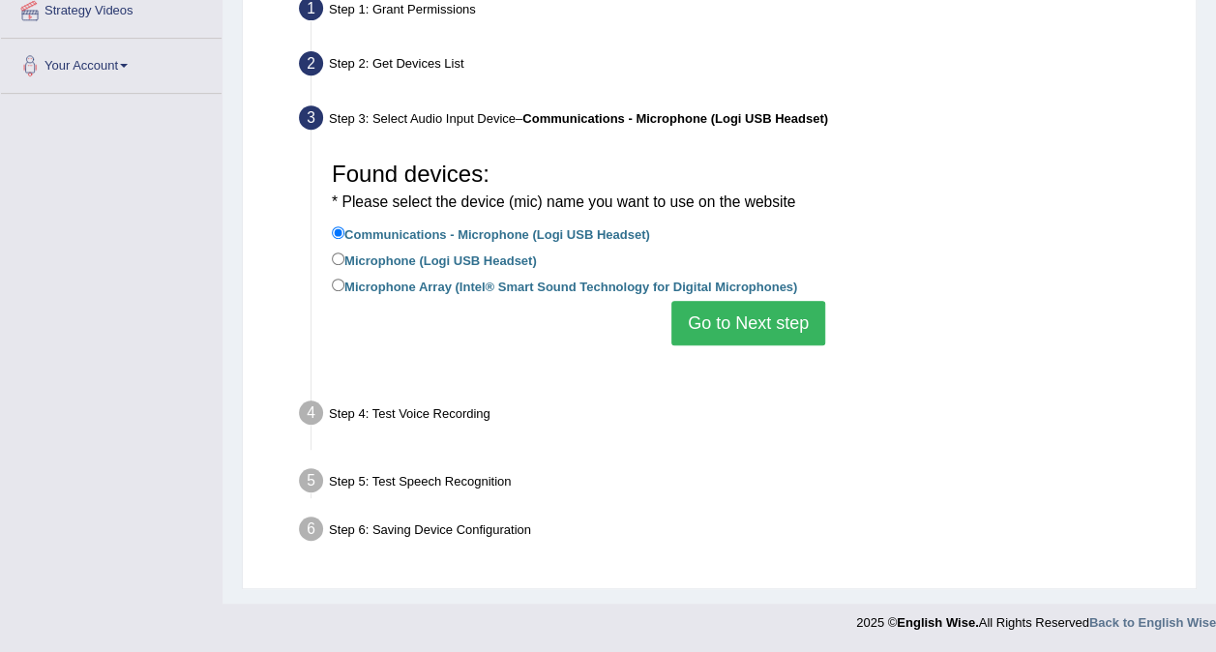
scroll to position [364, 0]
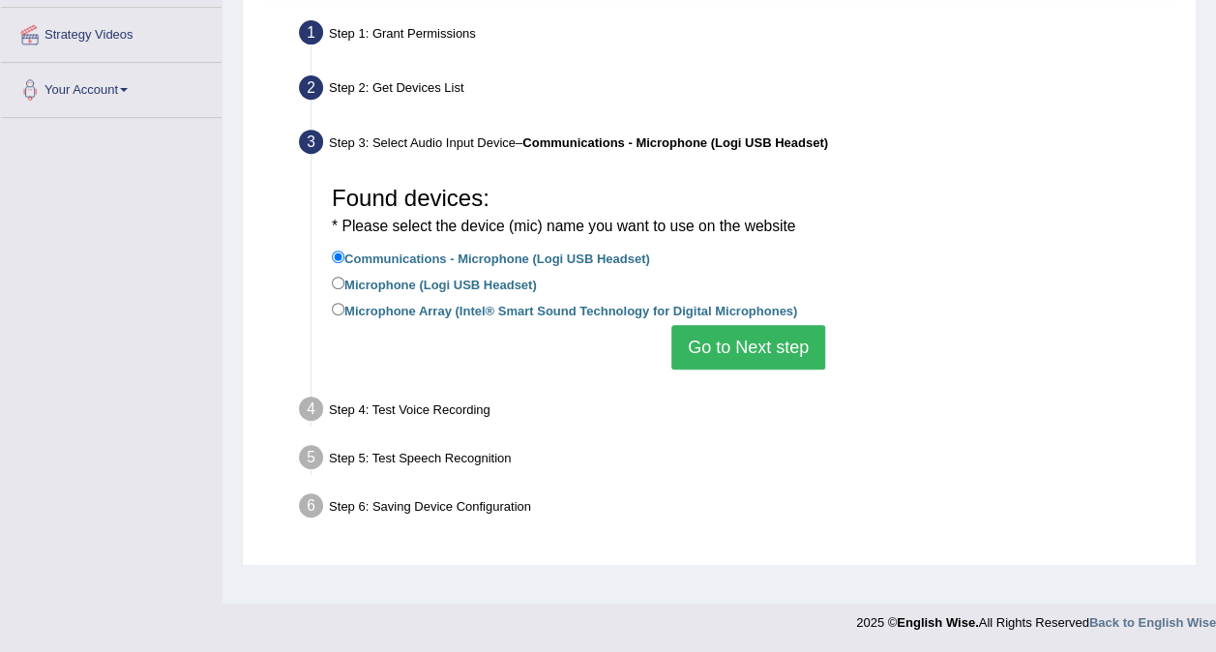
drag, startPoint x: 746, startPoint y: 345, endPoint x: 432, endPoint y: 286, distance: 319.8
click at [432, 286] on div "Found devices: * Please select the device (mic) name you want to use on the web…" at bounding box center [748, 272] width 853 height 213
click at [369, 286] on label "Microphone (Logi USB Headset)" at bounding box center [434, 283] width 205 height 21
click at [345, 286] on input "Microphone (Logi USB Headset)" at bounding box center [338, 283] width 13 height 13
radio input "true"
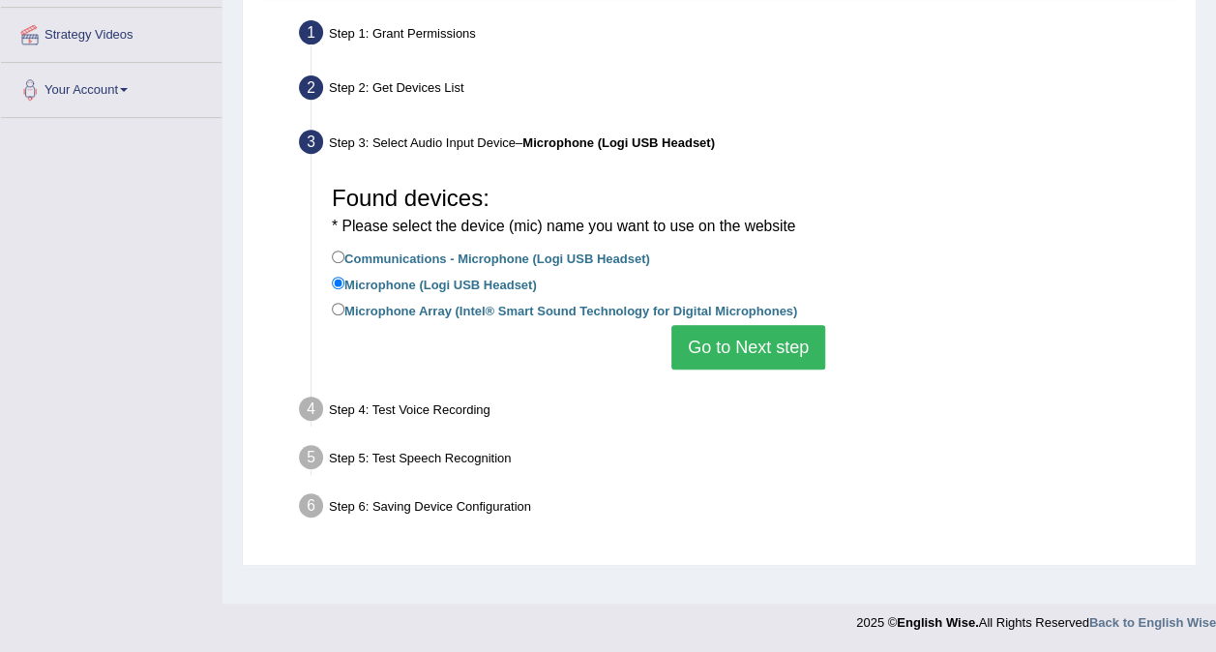
click at [739, 337] on button "Go to Next step" at bounding box center [749, 347] width 154 height 45
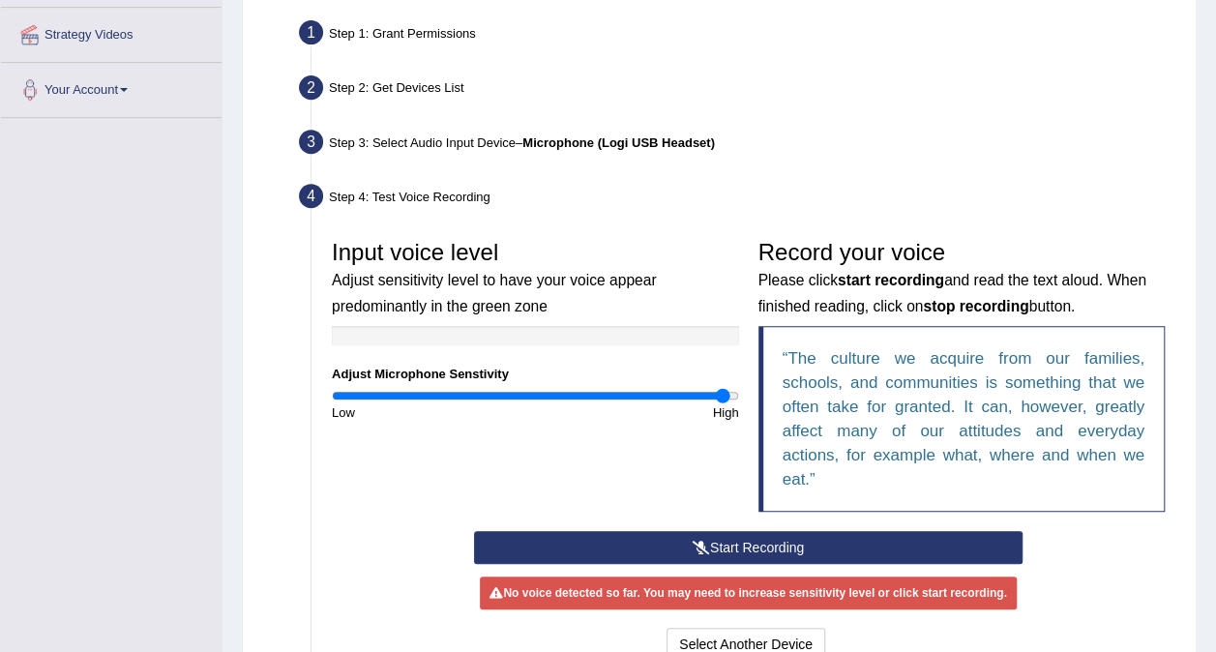
click at [733, 538] on button "Start Recording" at bounding box center [748, 547] width 549 height 33
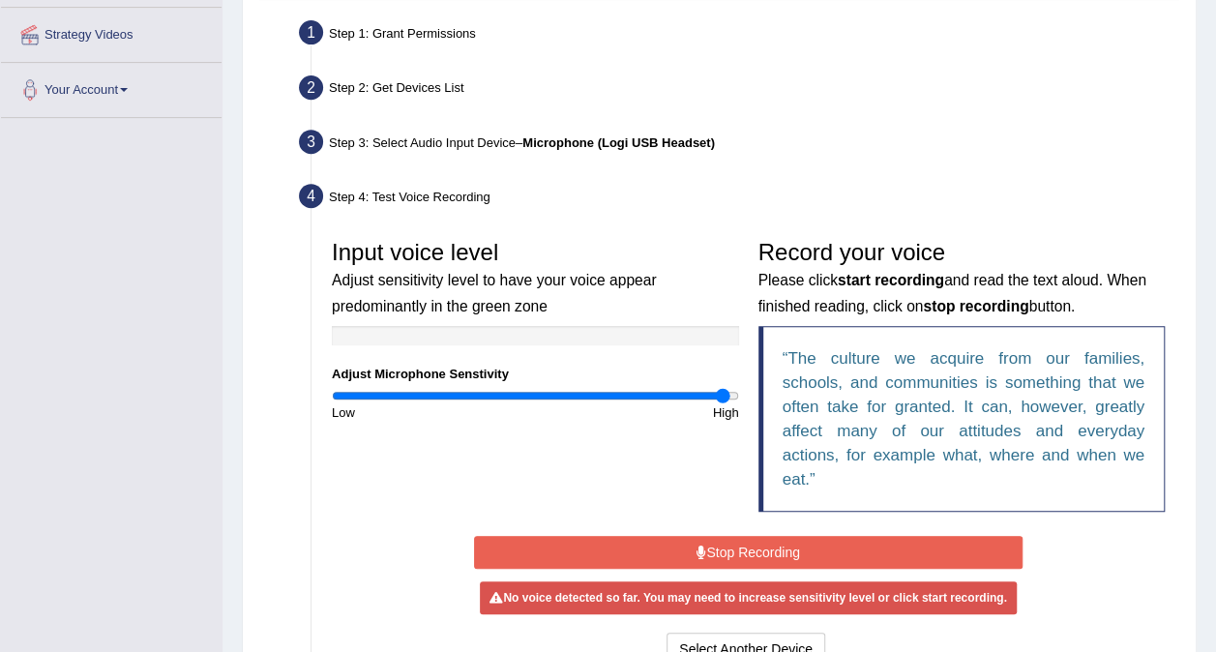
click at [733, 538] on button "Stop Recording" at bounding box center [748, 552] width 549 height 33
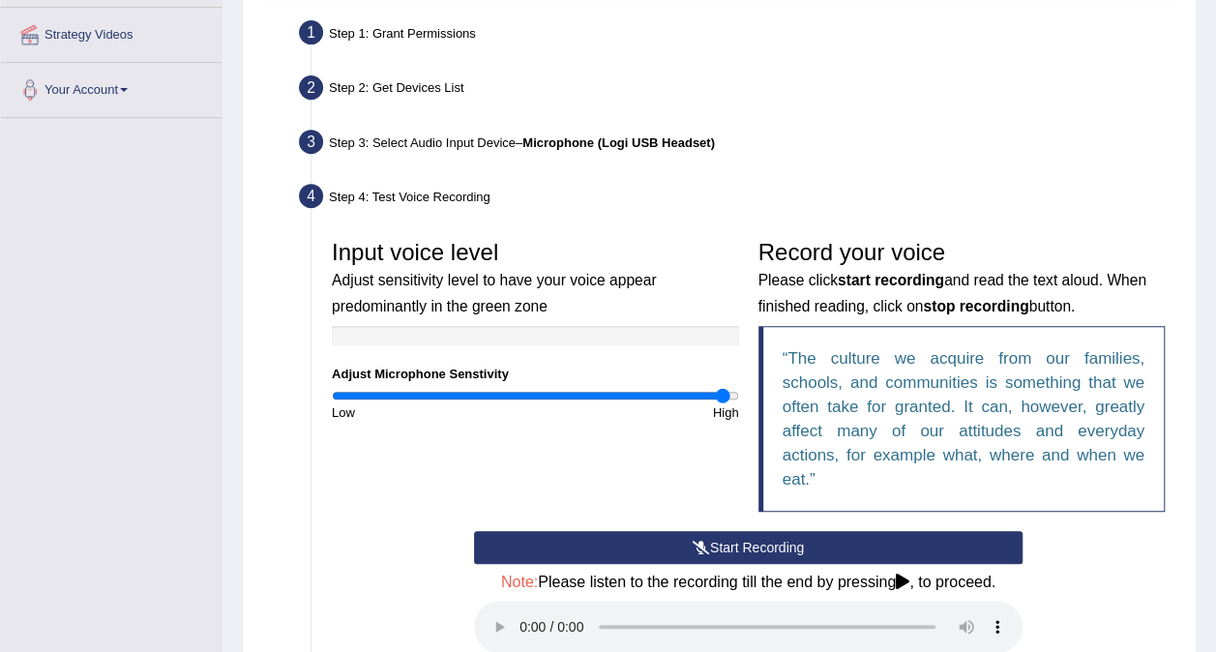
click at [733, 538] on button "Start Recording" at bounding box center [748, 547] width 549 height 33
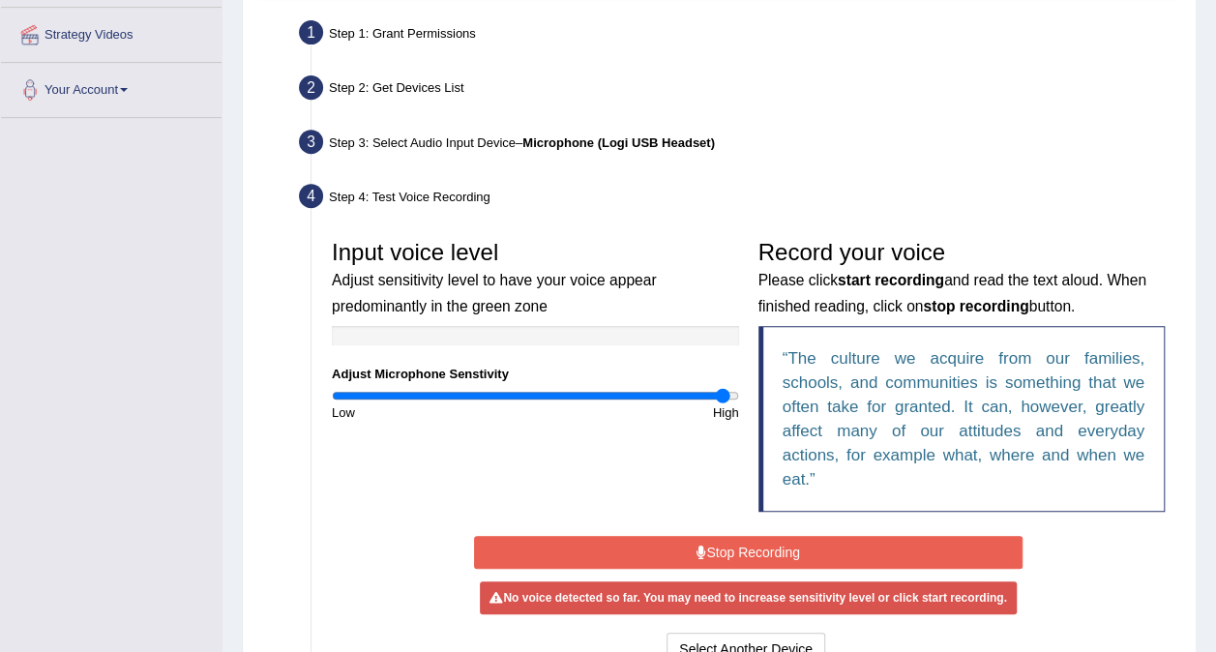
click at [733, 538] on button "Stop Recording" at bounding box center [748, 552] width 549 height 33
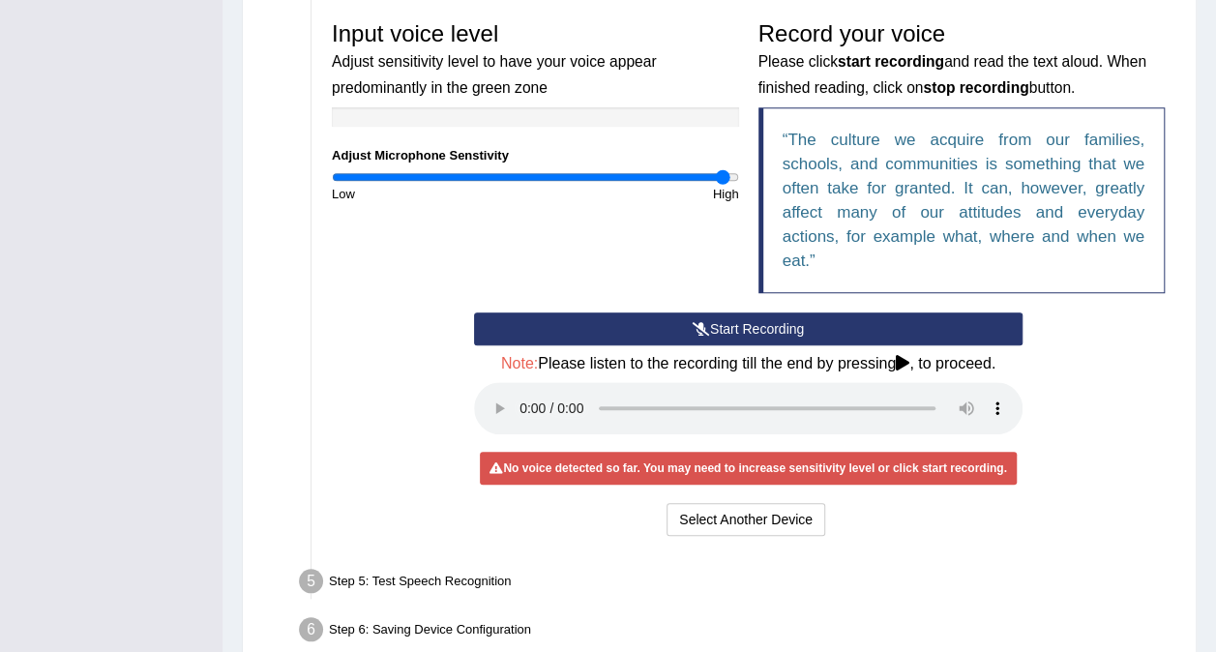
scroll to position [593, 0]
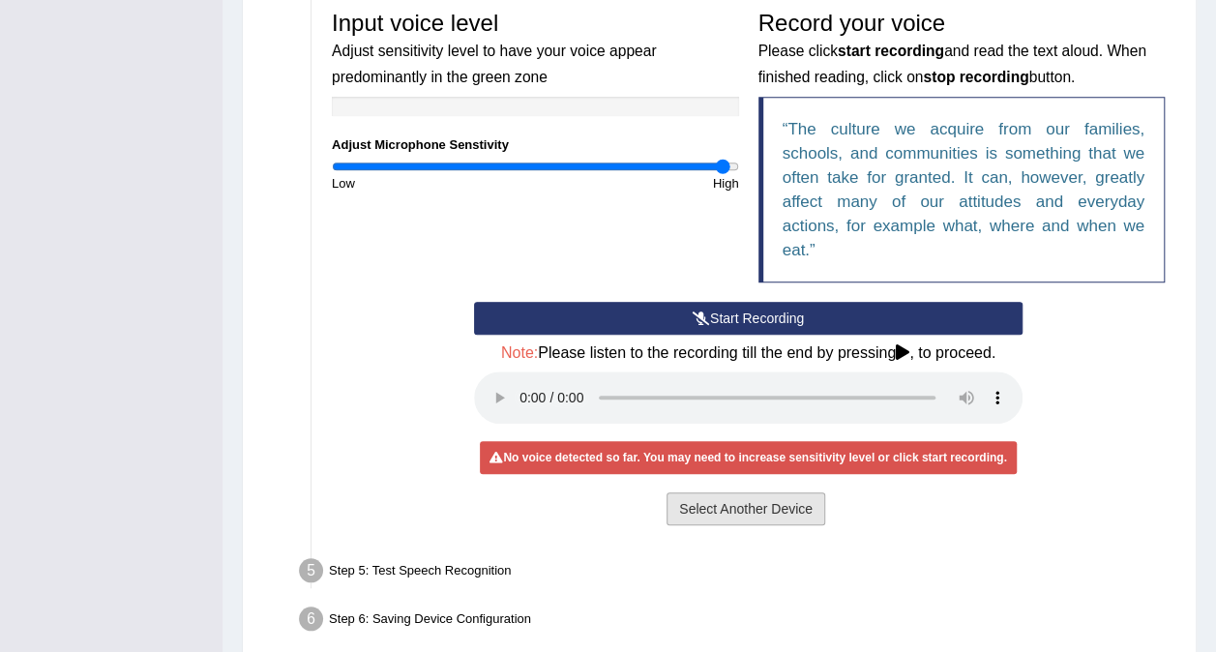
click at [770, 503] on button "Select Another Device" at bounding box center [746, 509] width 159 height 33
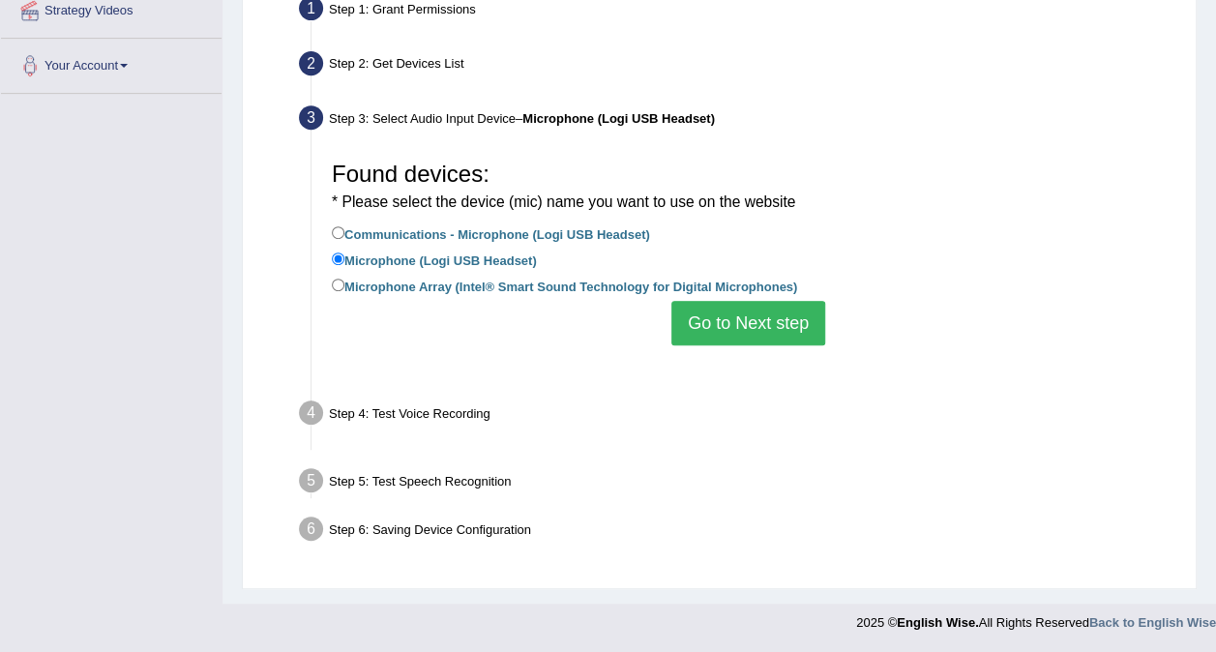
scroll to position [364, 0]
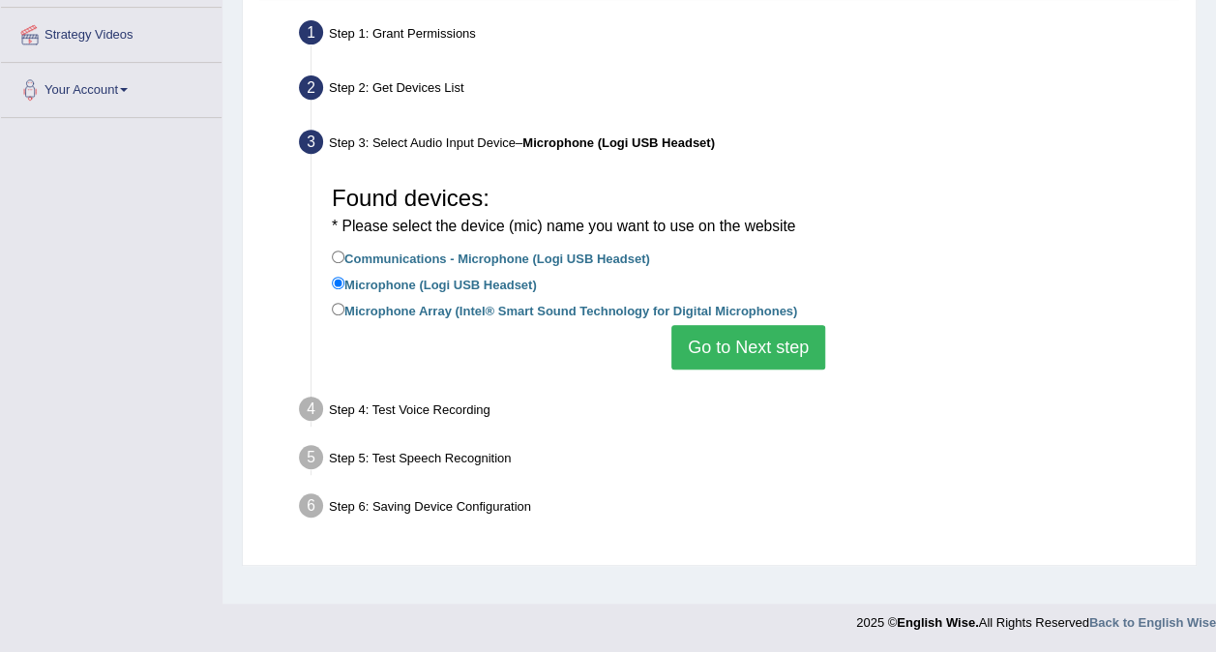
click at [563, 306] on label "Microphone Array (Intel® Smart Sound Technology for Digital Microphones)" at bounding box center [564, 309] width 465 height 21
click at [345, 306] on input "Microphone Array (Intel® Smart Sound Technology for Digital Microphones)" at bounding box center [338, 309] width 13 height 13
radio input "true"
click at [742, 332] on button "Go to Next step" at bounding box center [749, 347] width 154 height 45
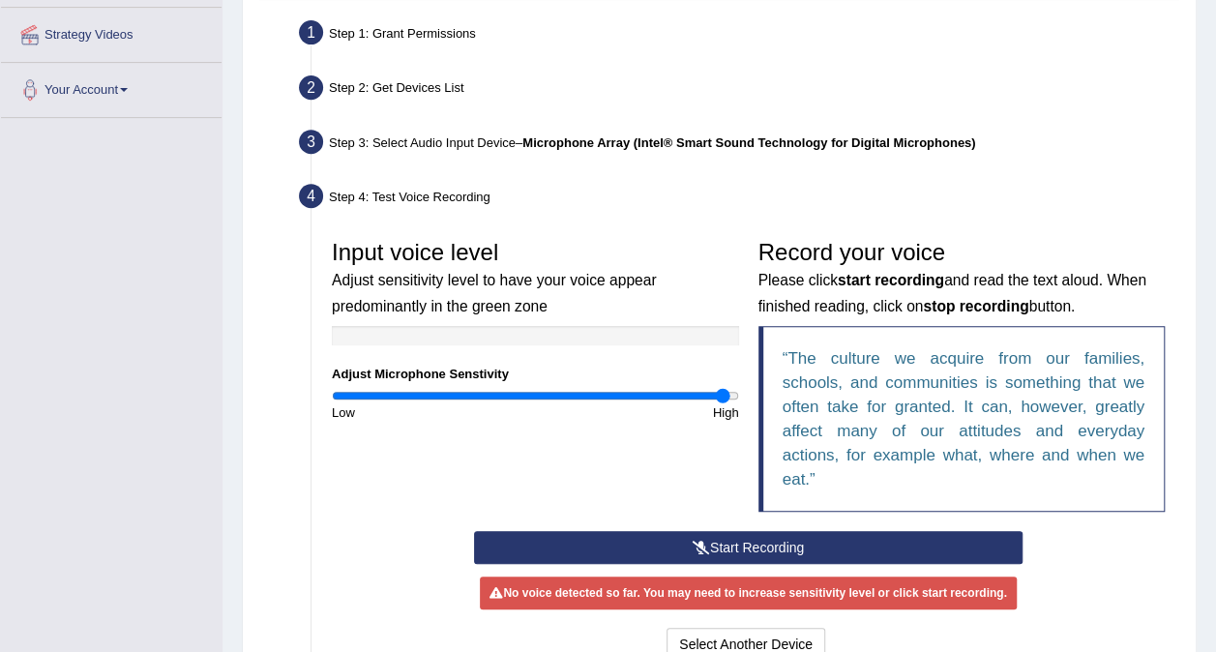
click at [706, 542] on icon at bounding box center [701, 548] width 17 height 14
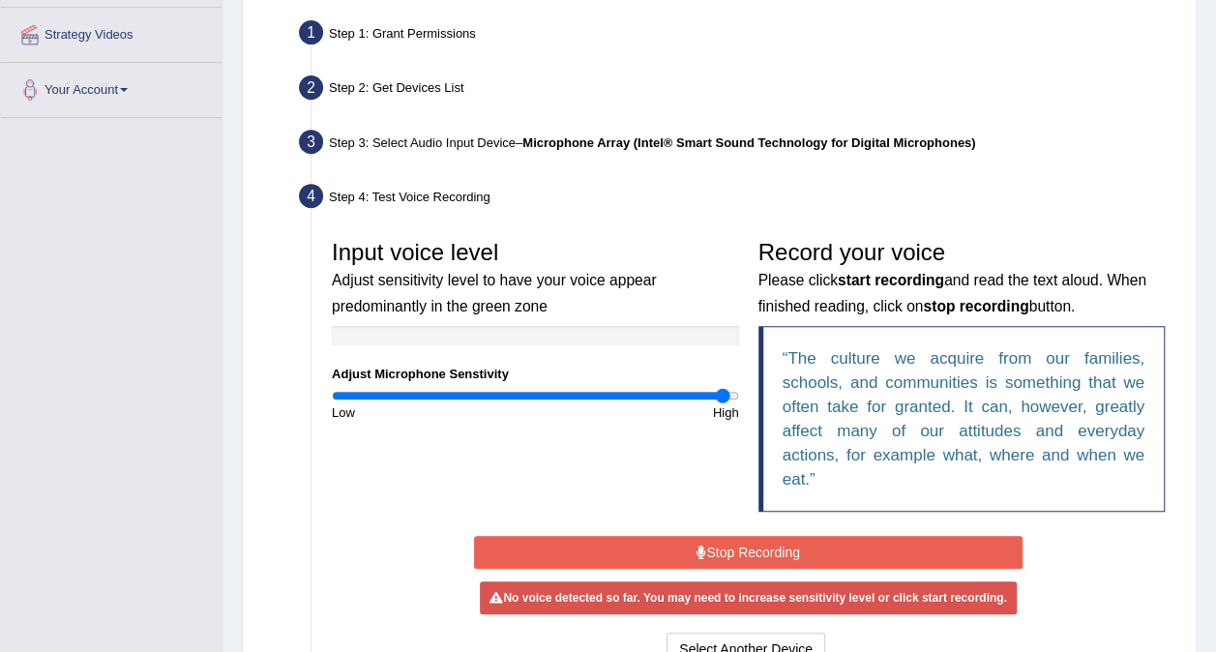
click at [713, 540] on button "Stop Recording" at bounding box center [748, 552] width 549 height 33
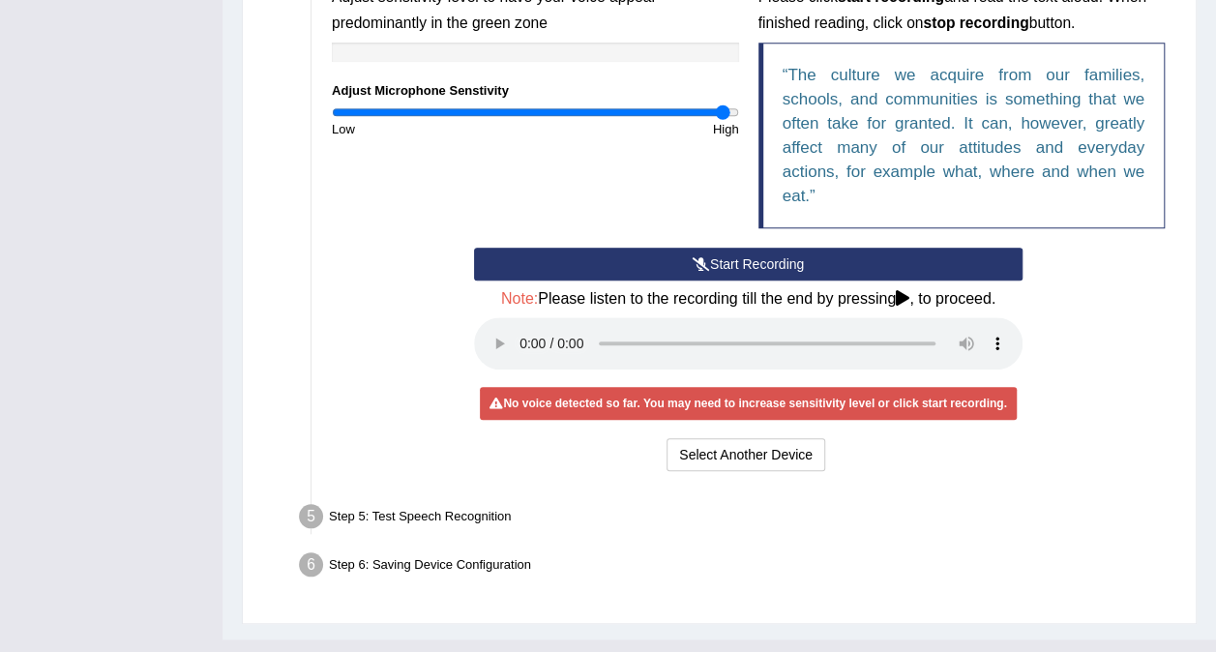
scroll to position [648, 0]
type input "2"
click at [735, 112] on input "range" at bounding box center [535, 111] width 407 height 15
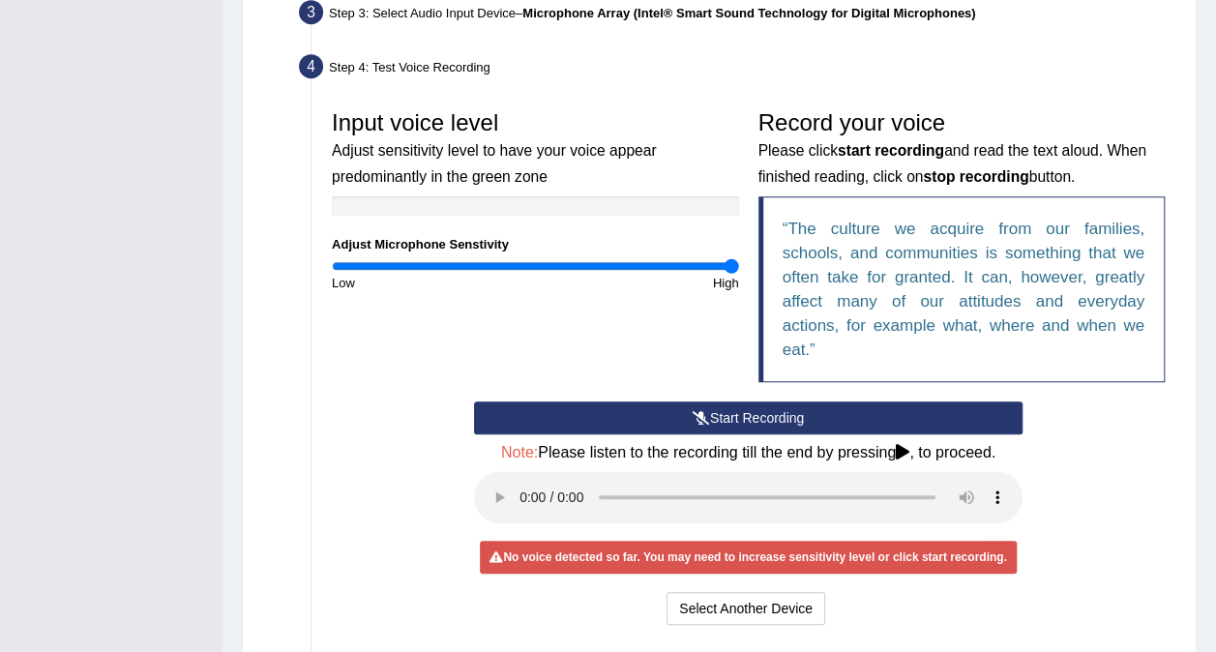
scroll to position [0, 0]
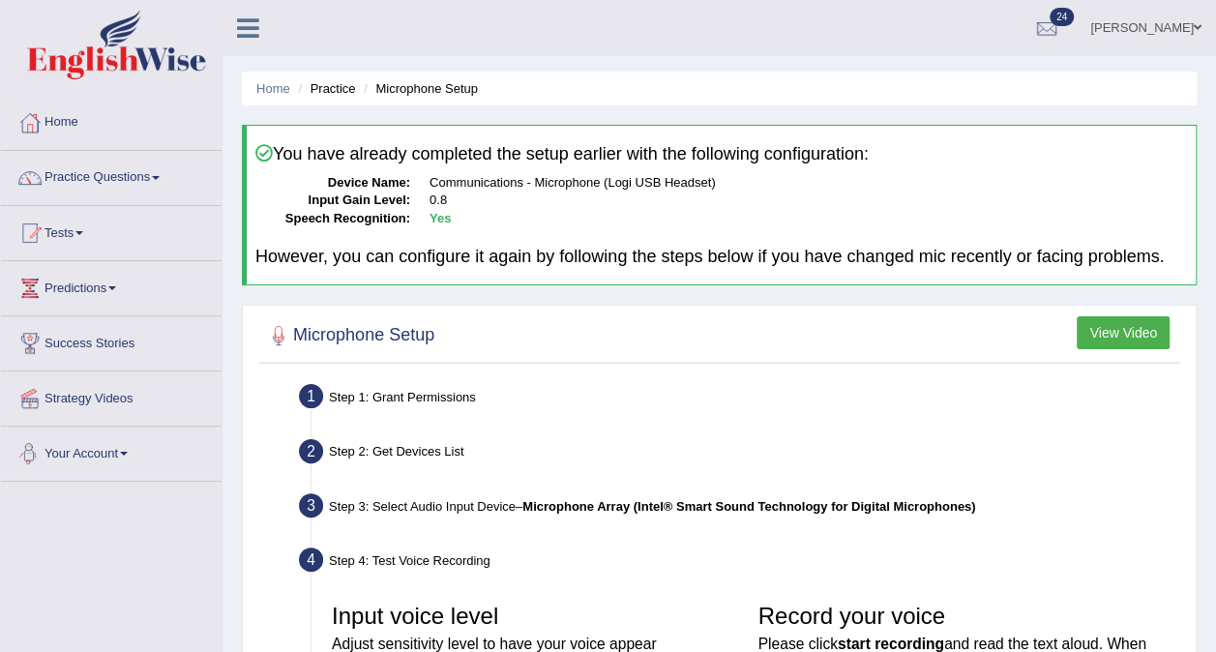
click at [211, 430] on link "Your Account" at bounding box center [111, 451] width 221 height 48
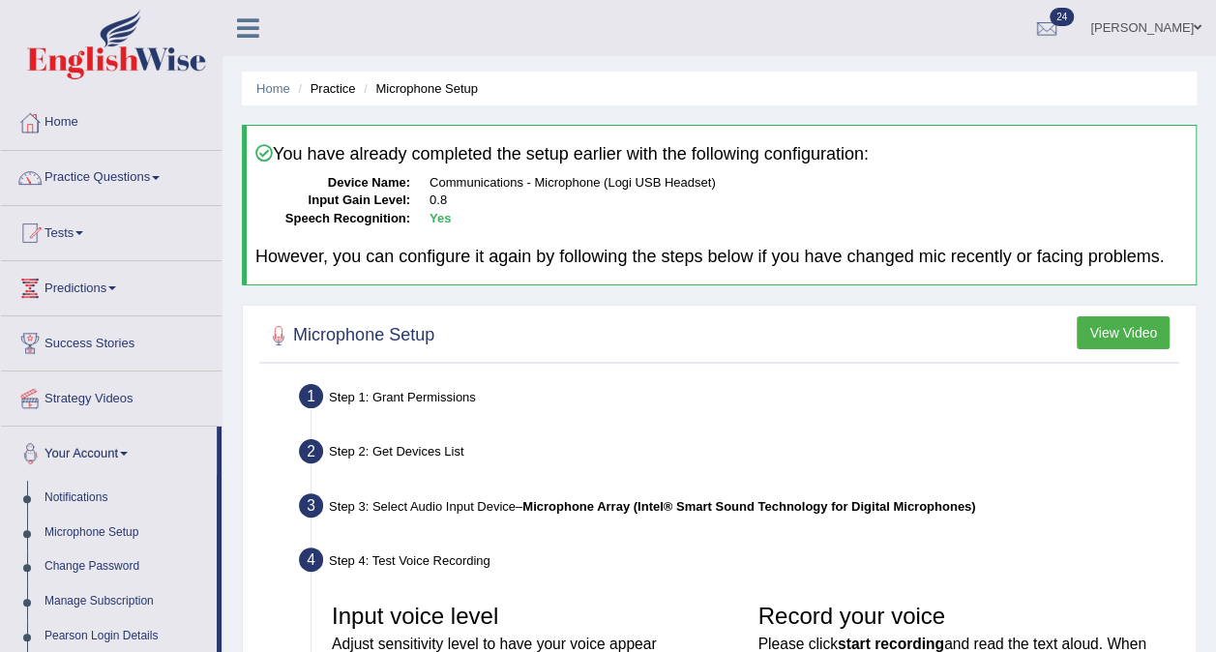
click at [212, 423] on li "Strategy Videos" at bounding box center [111, 399] width 221 height 55
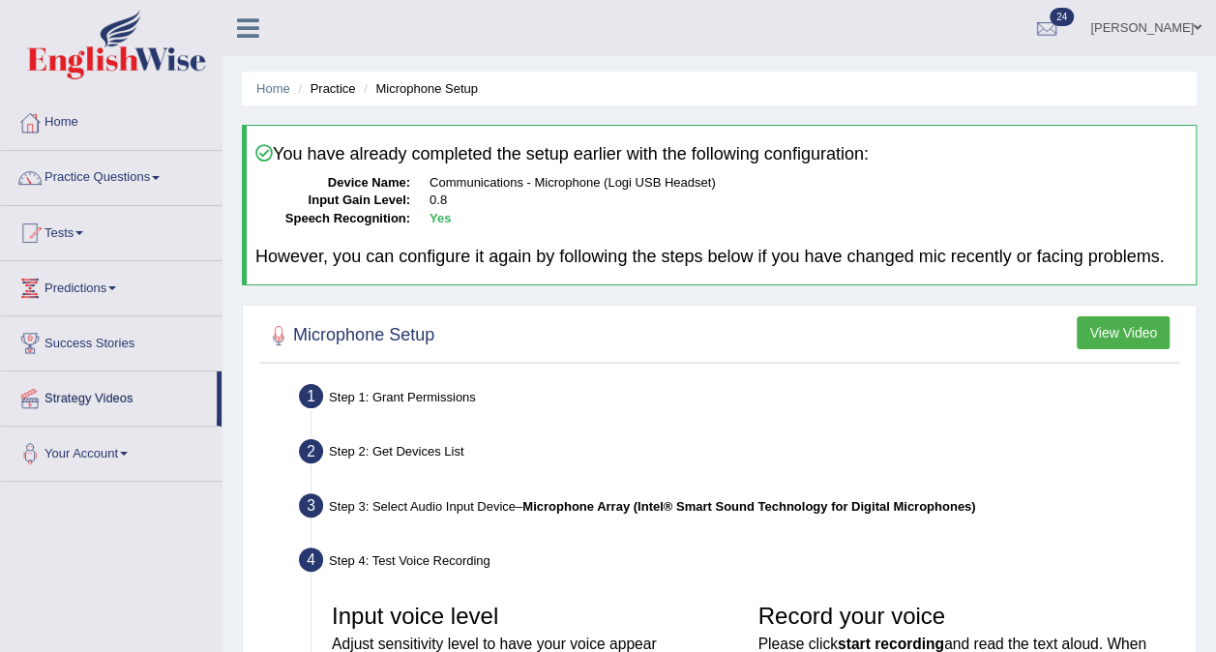
click at [1, 427] on link "Your Account" at bounding box center [111, 451] width 221 height 48
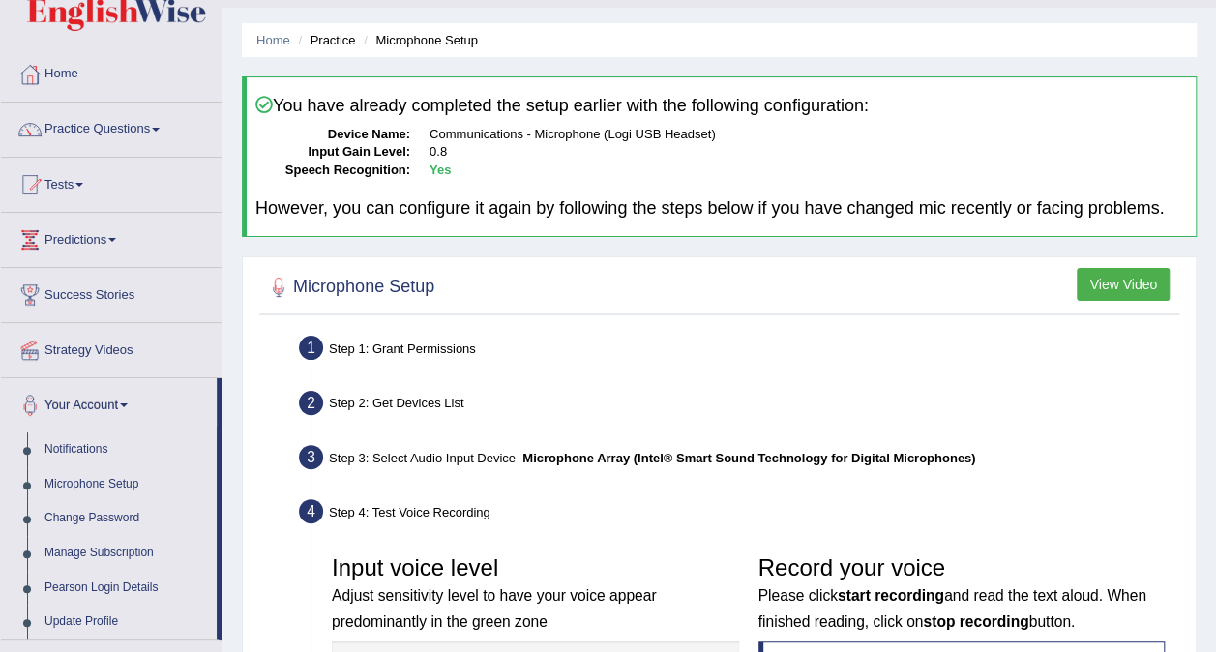
scroll to position [45, 0]
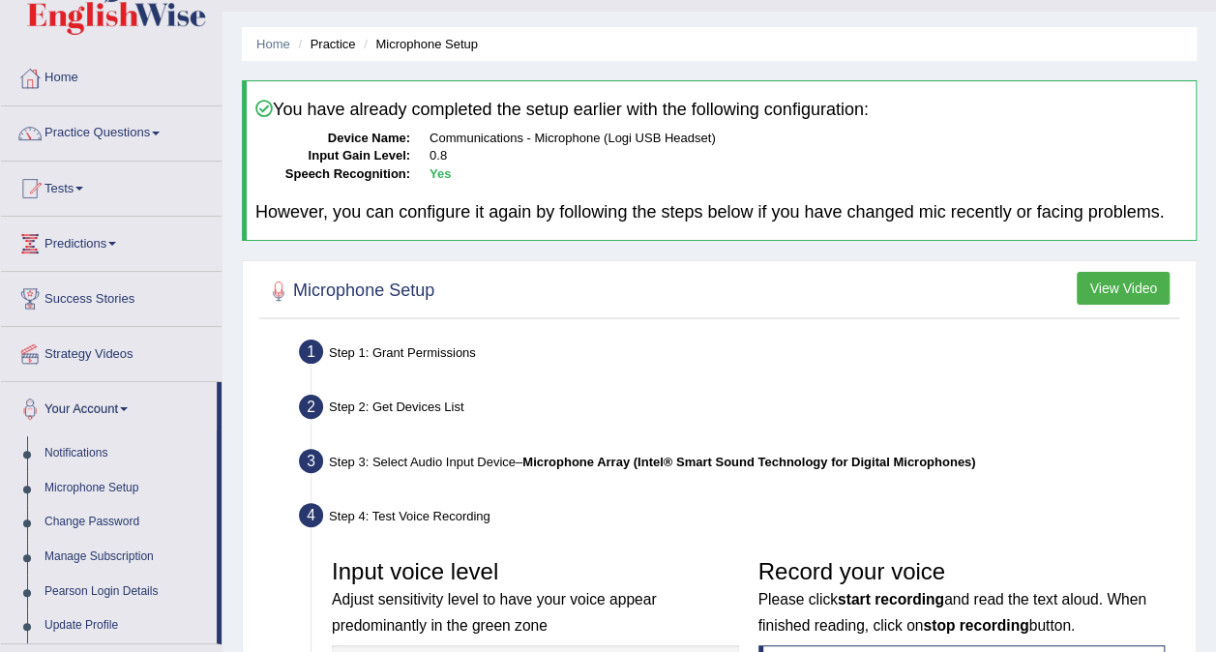
click at [899, 406] on div "Step 2: Get Devices List" at bounding box center [738, 410] width 897 height 43
click at [861, 412] on div "Step 2: Get Devices List" at bounding box center [738, 410] width 897 height 43
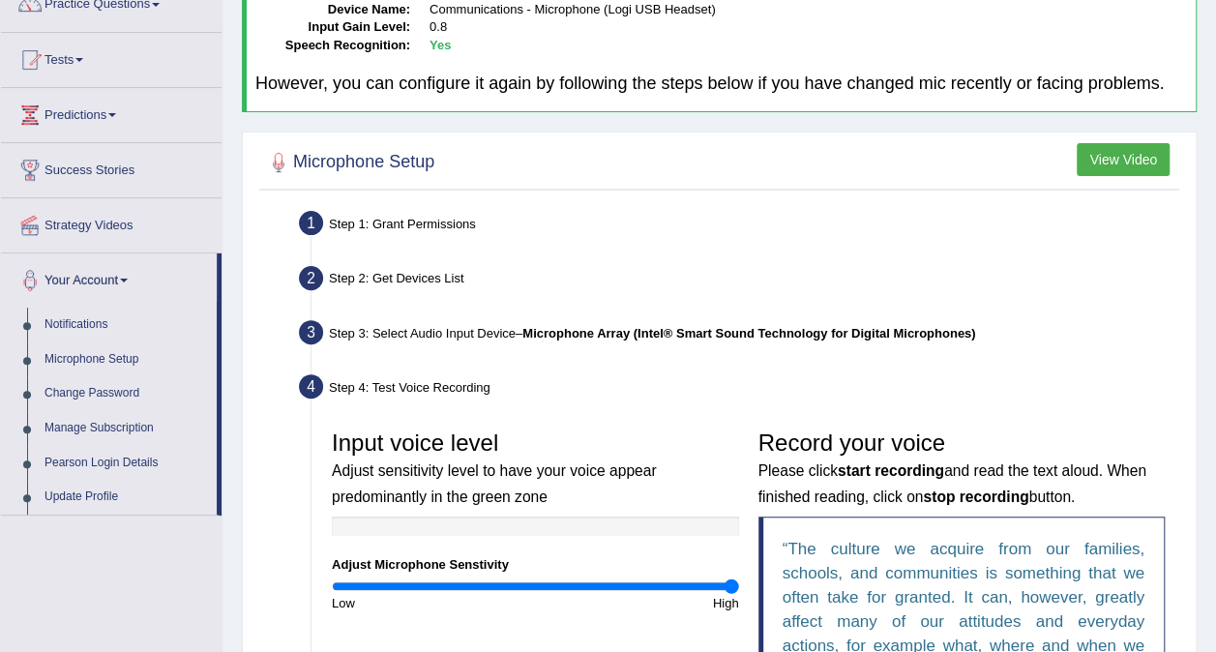
scroll to position [156, 0]
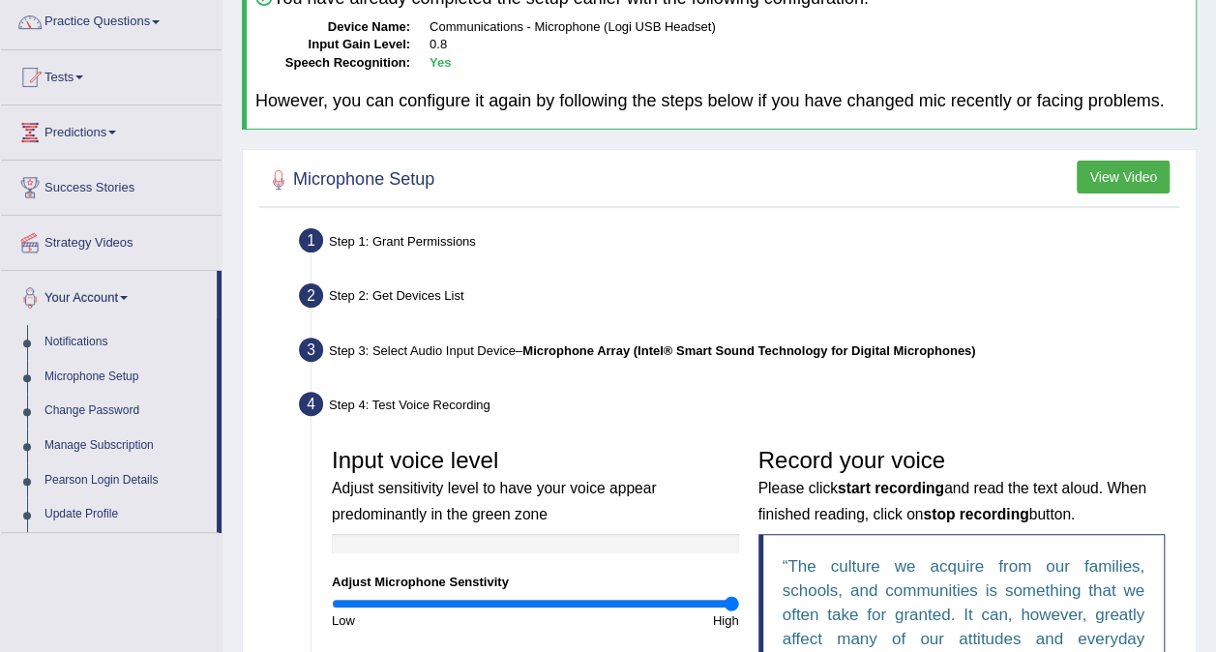
click at [732, 365] on div "Step 3: Select Audio Input Device – Microphone Array (Intel® Smart Sound Techno…" at bounding box center [738, 353] width 897 height 43
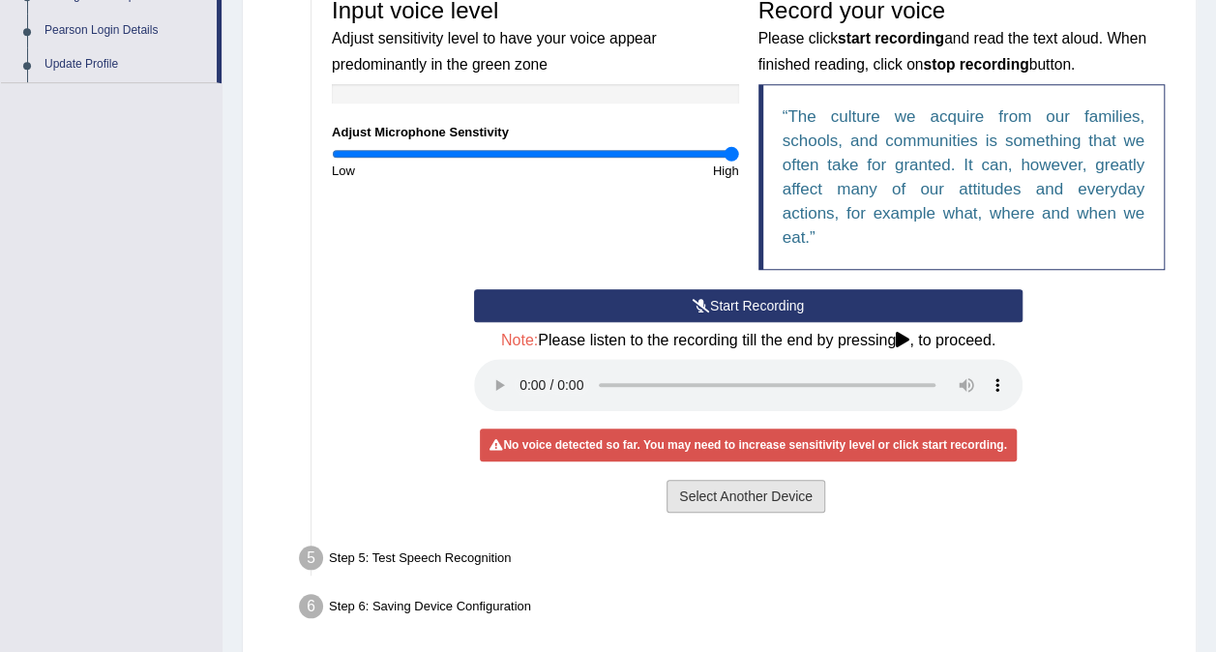
click at [728, 494] on button "Select Another Device" at bounding box center [746, 496] width 159 height 33
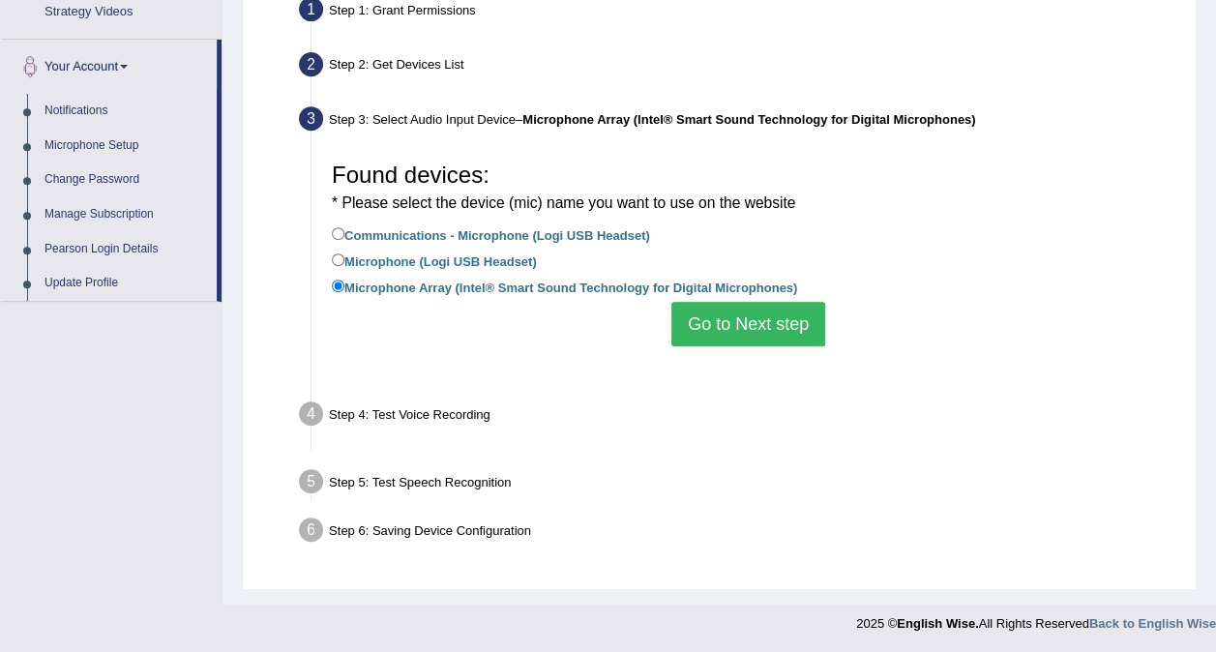
scroll to position [364, 0]
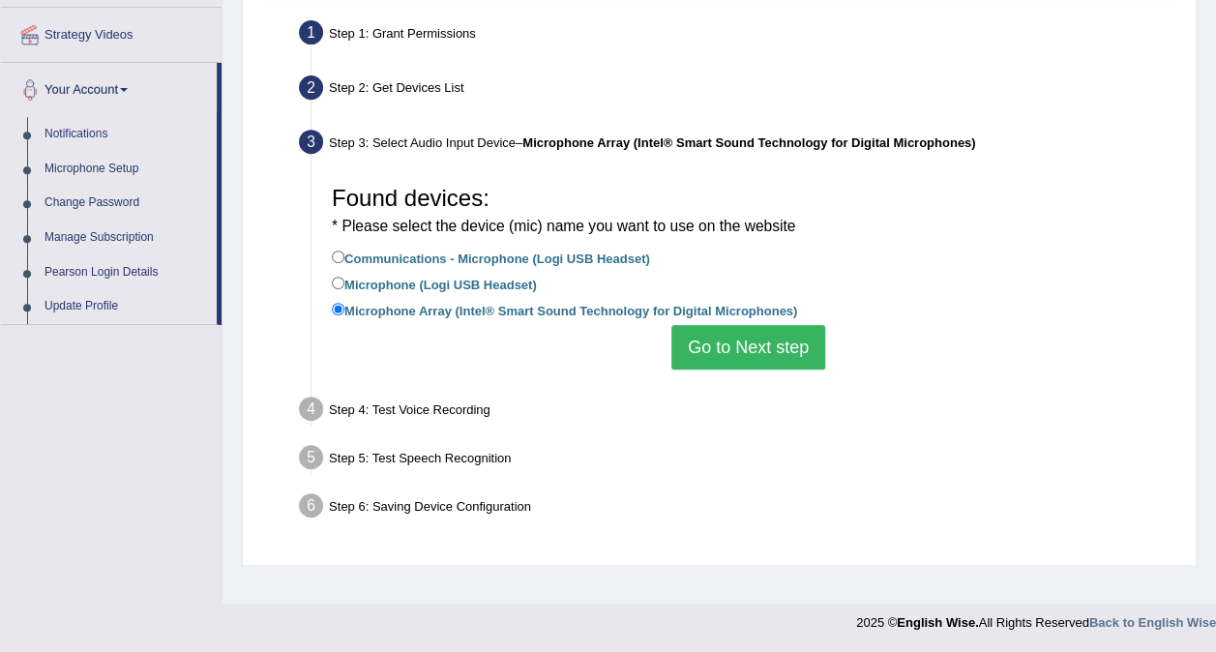
click at [580, 257] on label "Communications - Microphone (Logi USB Headset)" at bounding box center [491, 257] width 318 height 21
click at [345, 257] on input "Communications - Microphone (Logi USB Headset)" at bounding box center [338, 257] width 13 height 13
radio input "true"
click at [822, 211] on div "* Please select the device (mic) name you want to use on the website" at bounding box center [748, 223] width 833 height 25
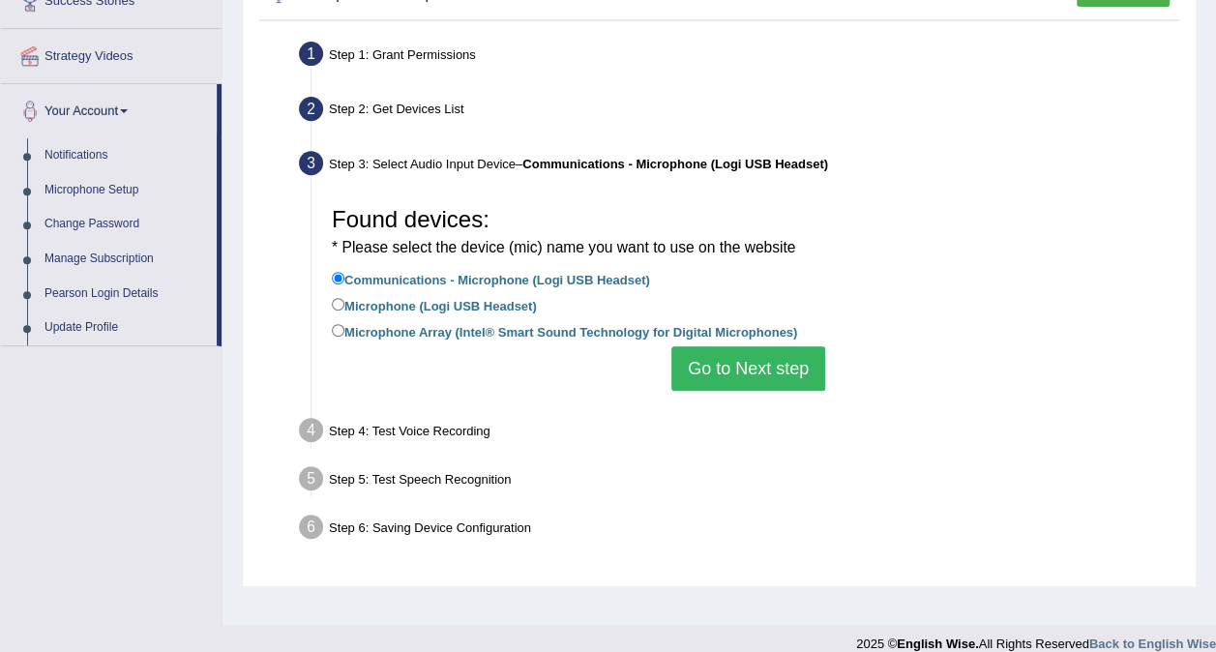
scroll to position [347, 0]
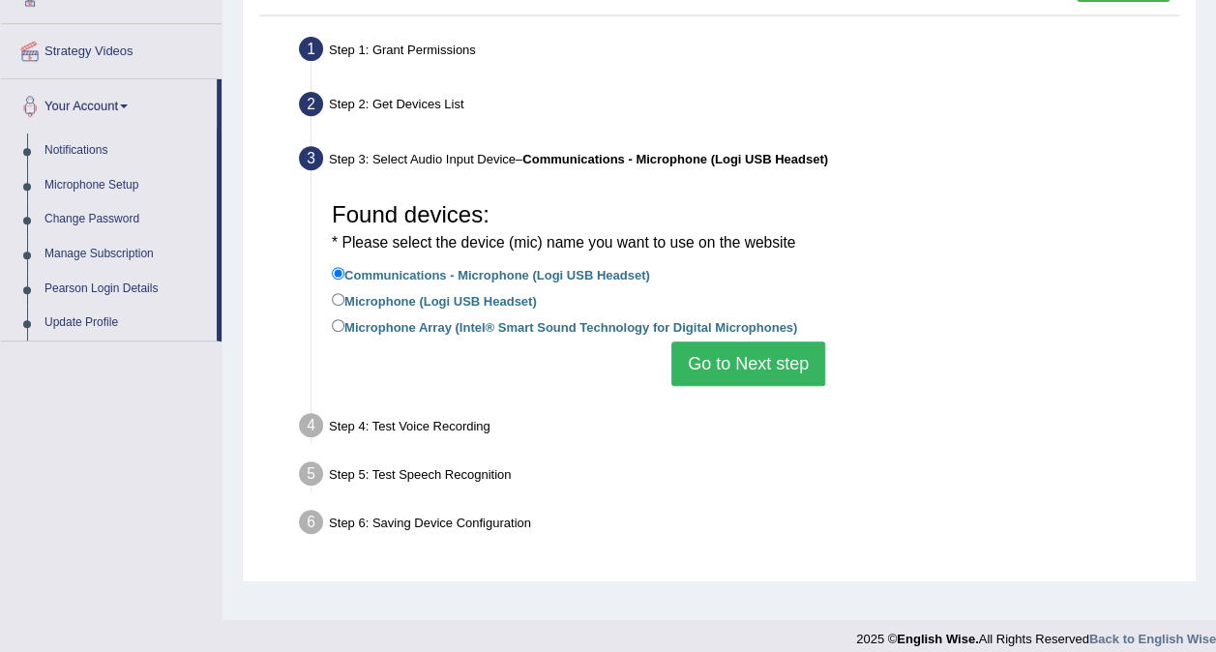
click at [757, 364] on button "Go to Next step" at bounding box center [749, 364] width 154 height 45
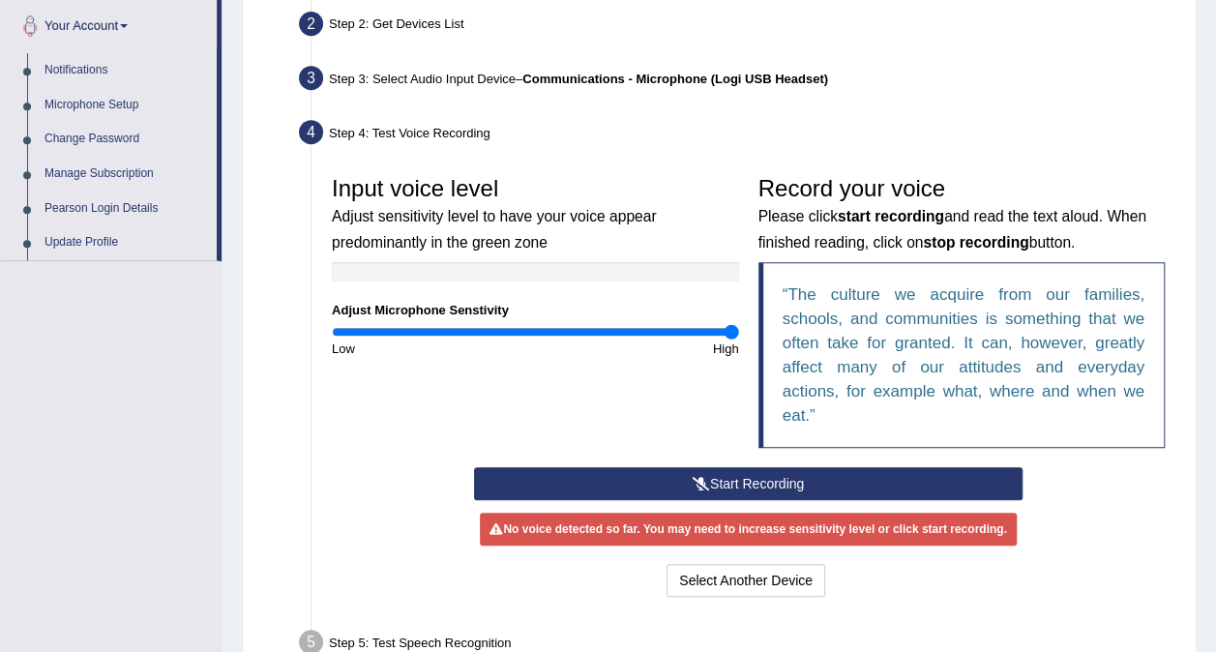
scroll to position [441, 0]
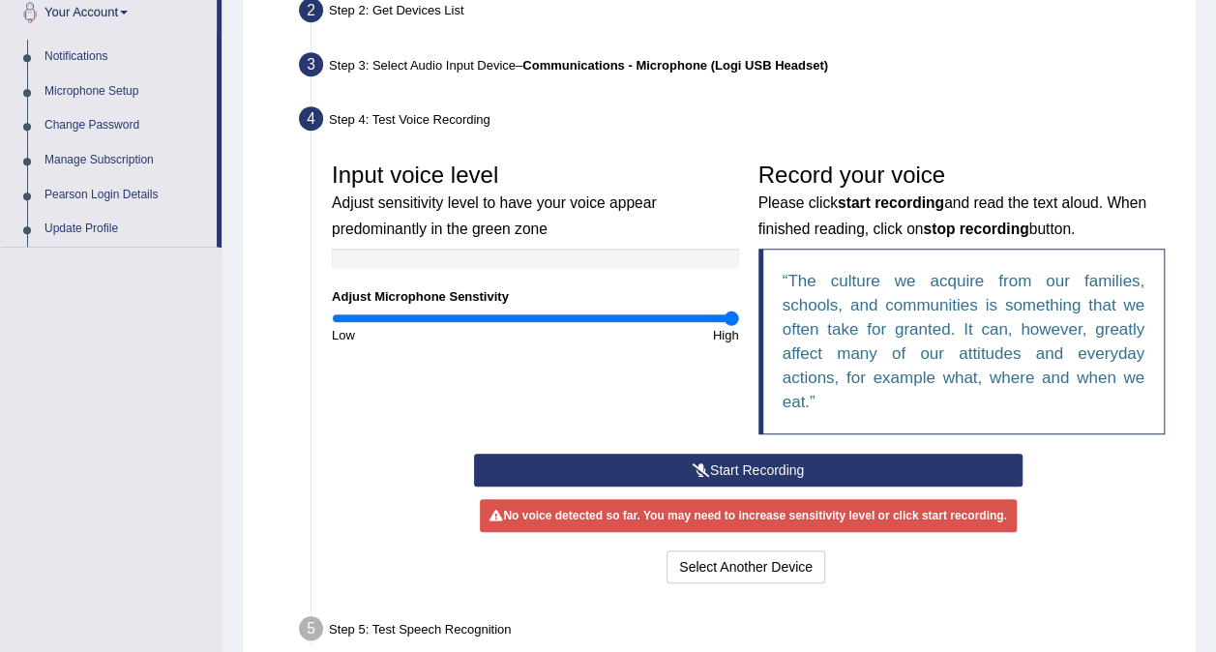
click at [801, 466] on button "Start Recording" at bounding box center [748, 470] width 549 height 33
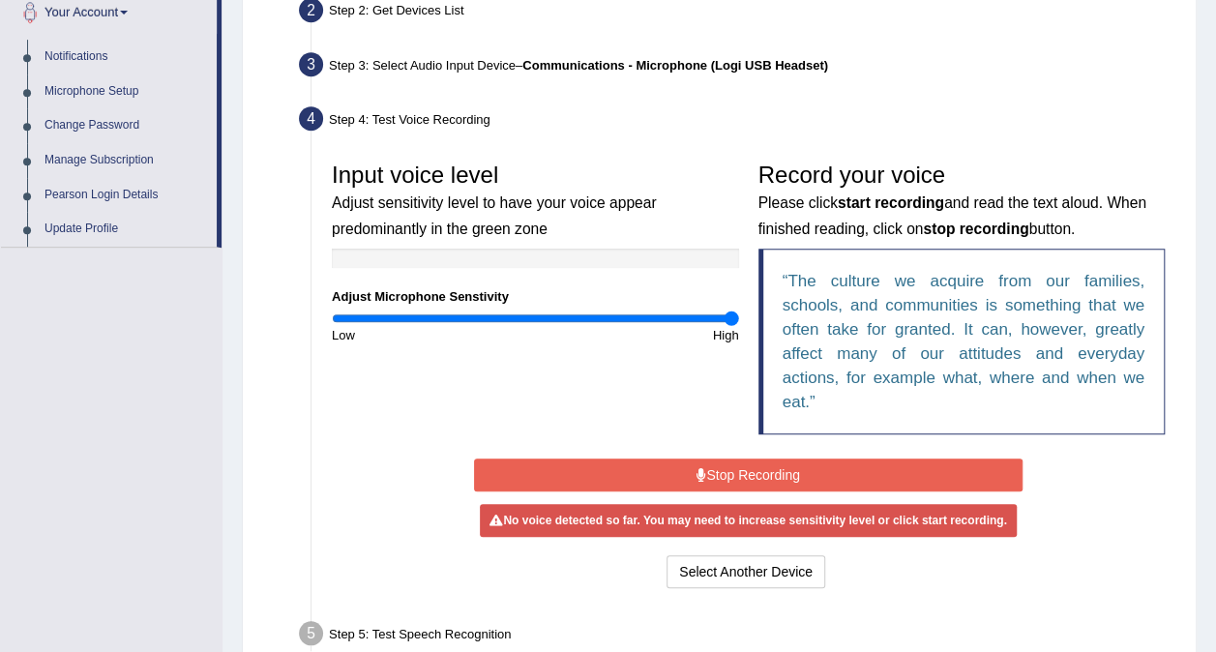
click at [846, 484] on button "Stop Recording" at bounding box center [748, 475] width 549 height 33
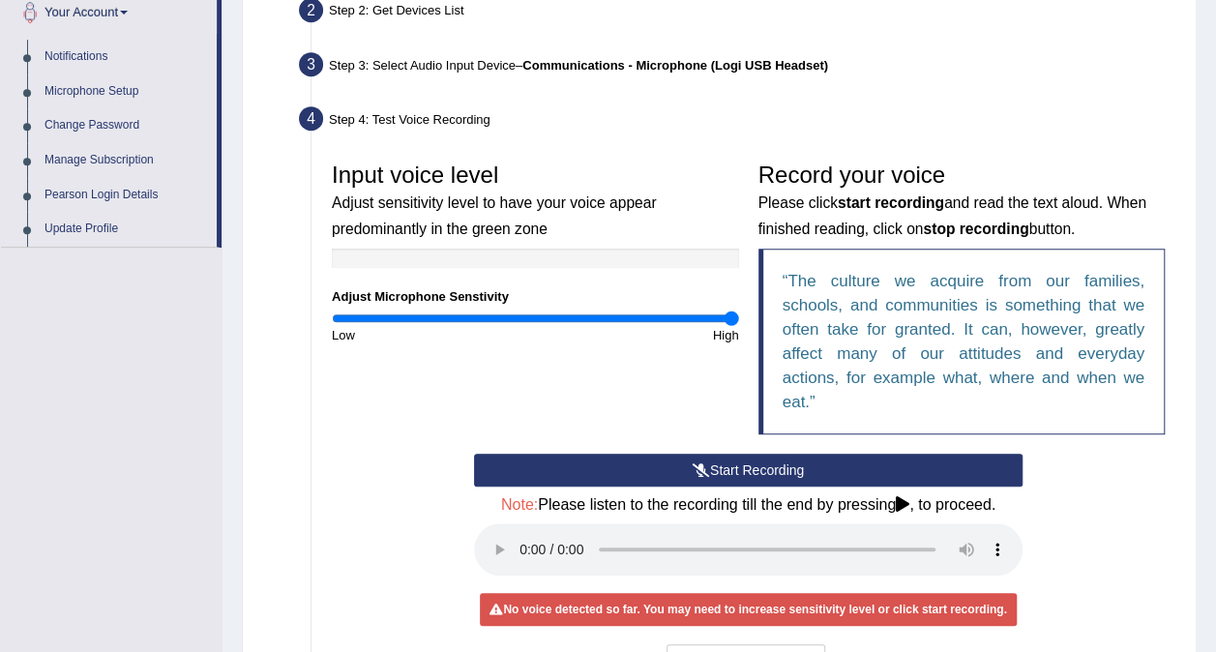
click at [923, 602] on div "No voice detected so far. You may need to increase sensitivity level or click s…" at bounding box center [748, 609] width 536 height 33
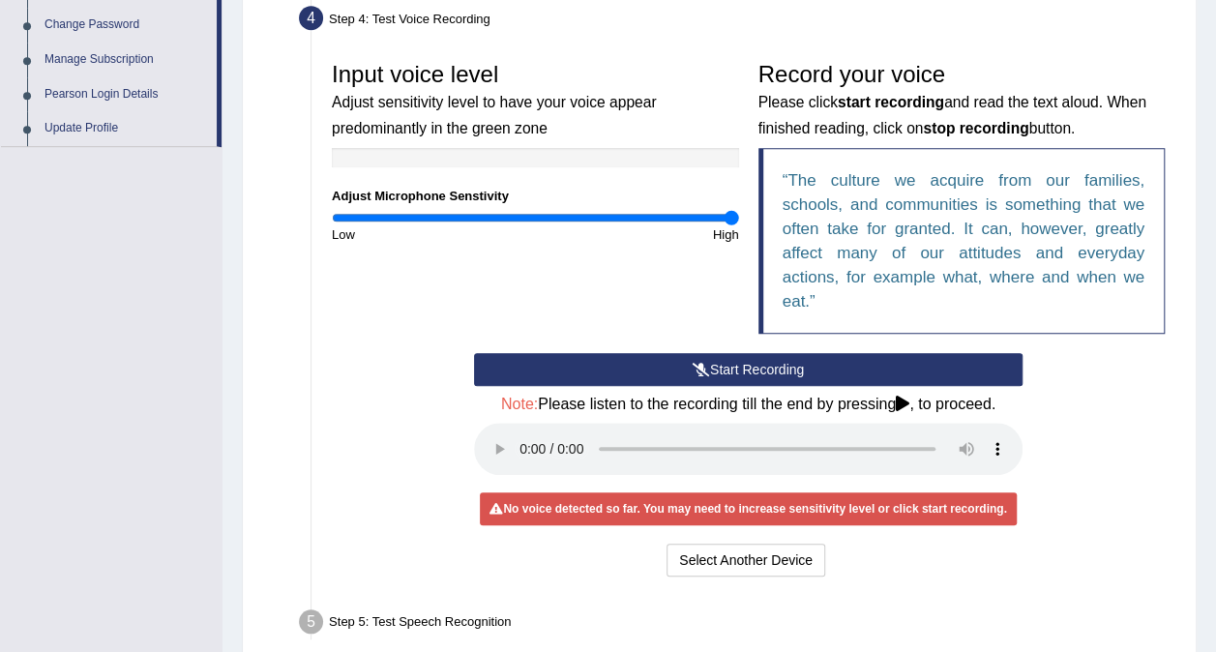
scroll to position [544, 0]
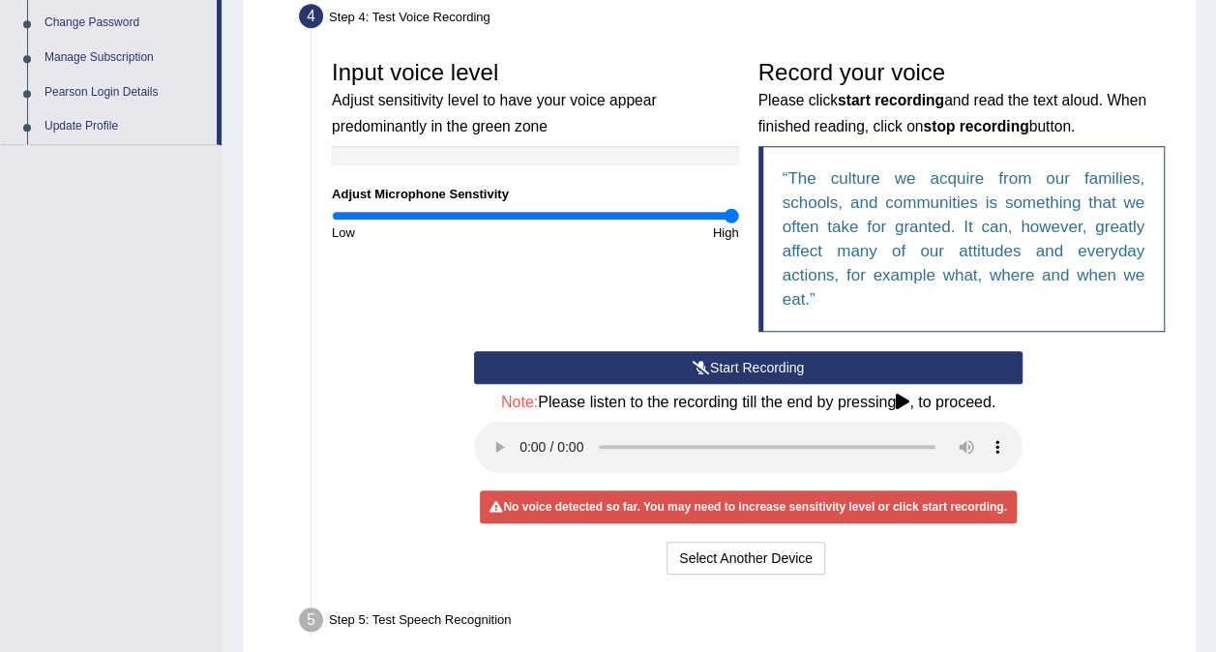
click at [962, 505] on div "No voice detected so far. You may need to increase sensitivity level or click s…" at bounding box center [748, 507] width 536 height 33
click at [945, 502] on div "No voice detected so far. You may need to increase sensitivity level or click s…" at bounding box center [748, 507] width 536 height 33
click at [937, 502] on div "No voice detected so far. You may need to increase sensitivity level or click s…" at bounding box center [748, 507] width 536 height 33
click at [944, 502] on div "No voice detected so far. You may need to increase sensitivity level or click s…" at bounding box center [748, 507] width 536 height 33
click at [936, 496] on div "No voice detected so far. You may need to increase sensitivity level or click s…" at bounding box center [748, 507] width 536 height 33
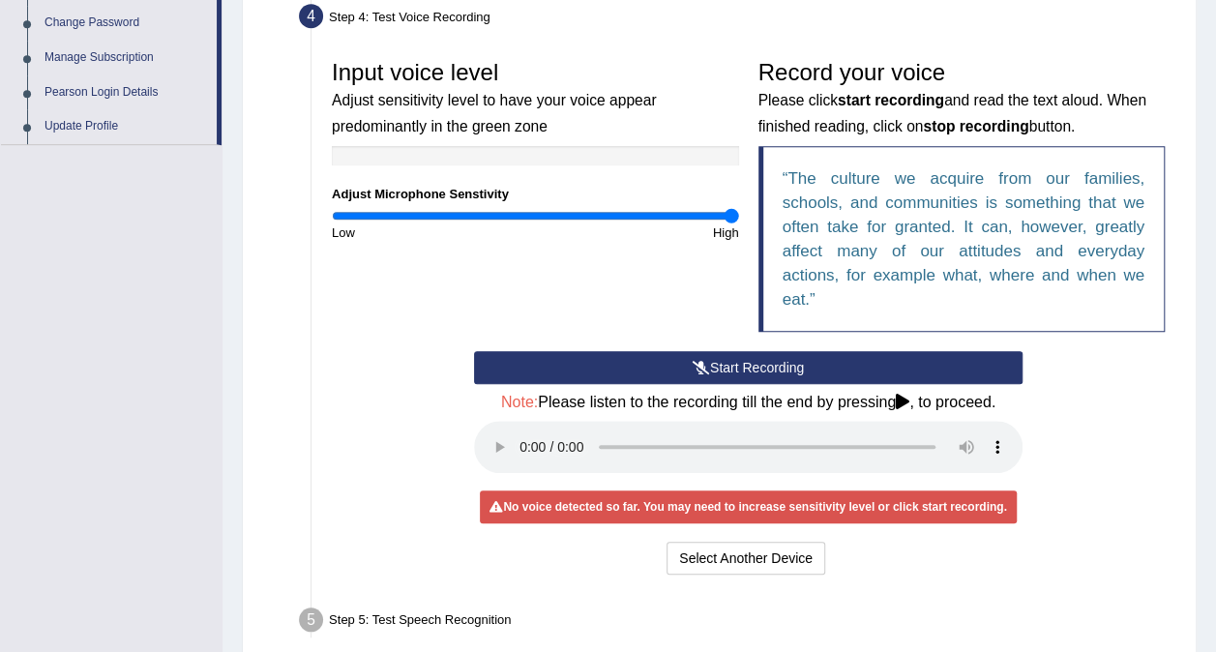
click at [936, 499] on div "No voice detected so far. You may need to increase sensitivity level or click s…" at bounding box center [748, 507] width 536 height 33
click at [944, 498] on div "No voice detected so far. You may need to increase sensitivity level or click s…" at bounding box center [748, 507] width 536 height 33
click at [957, 497] on div "No voice detected so far. You may need to increase sensitivity level or click s…" at bounding box center [748, 507] width 536 height 33
click at [975, 496] on div "No voice detected so far. You may need to increase sensitivity level or click s…" at bounding box center [748, 507] width 536 height 33
click at [983, 507] on div "No voice detected so far. You may need to increase sensitivity level or click s…" at bounding box center [748, 507] width 536 height 33
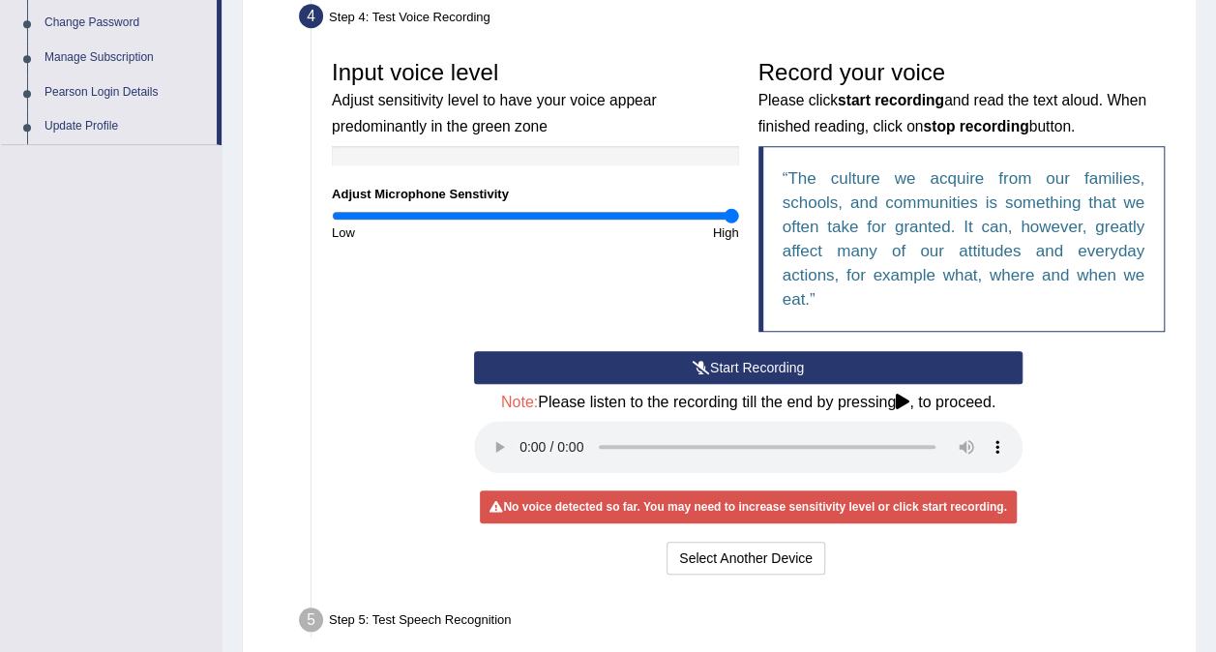
click at [973, 504] on div "No voice detected so far. You may need to increase sensitivity level or click s…" at bounding box center [748, 507] width 536 height 33
click at [943, 500] on div "No voice detected so far. You may need to increase sensitivity level or click s…" at bounding box center [748, 507] width 536 height 33
click at [937, 502] on div "No voice detected so far. You may need to increase sensitivity level or click s…" at bounding box center [748, 507] width 536 height 33
click at [726, 364] on button "Start Recording" at bounding box center [748, 367] width 549 height 33
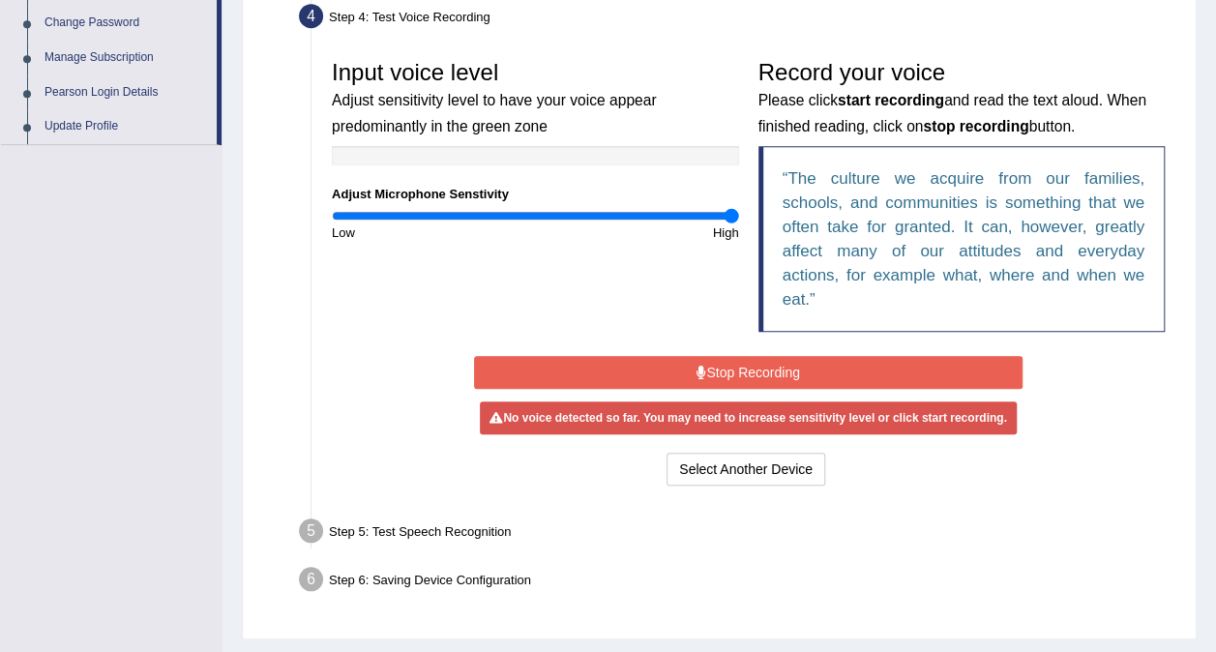
click at [956, 364] on button "Stop Recording" at bounding box center [748, 372] width 549 height 33
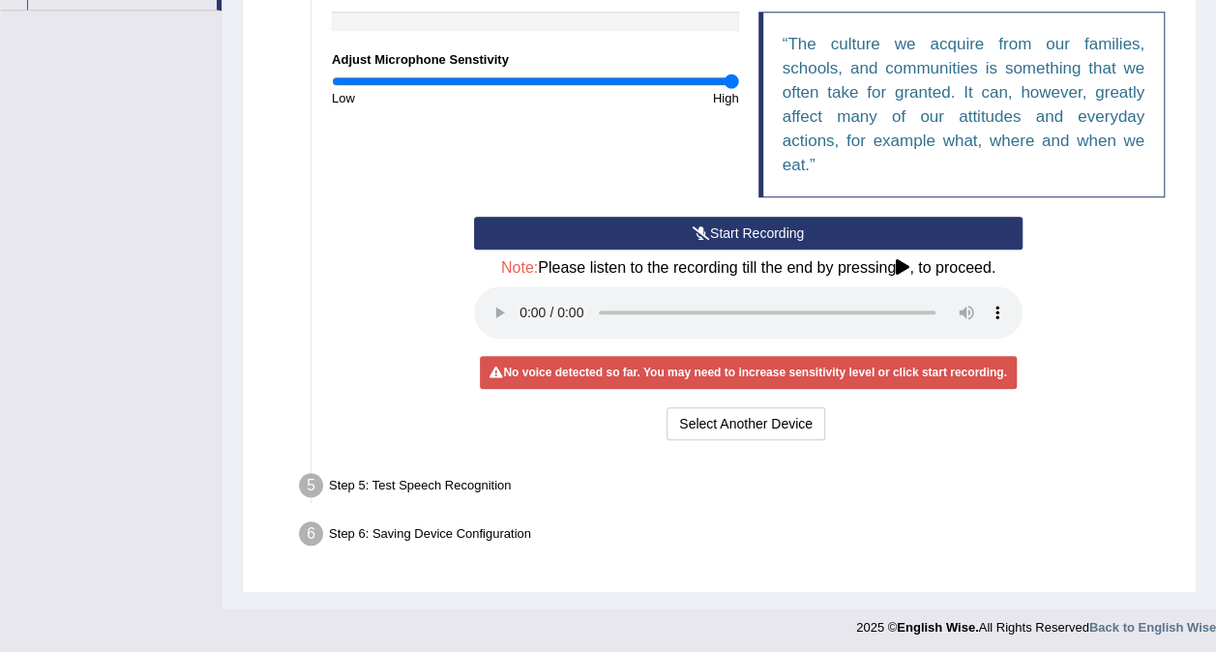
scroll to position [666, 0]
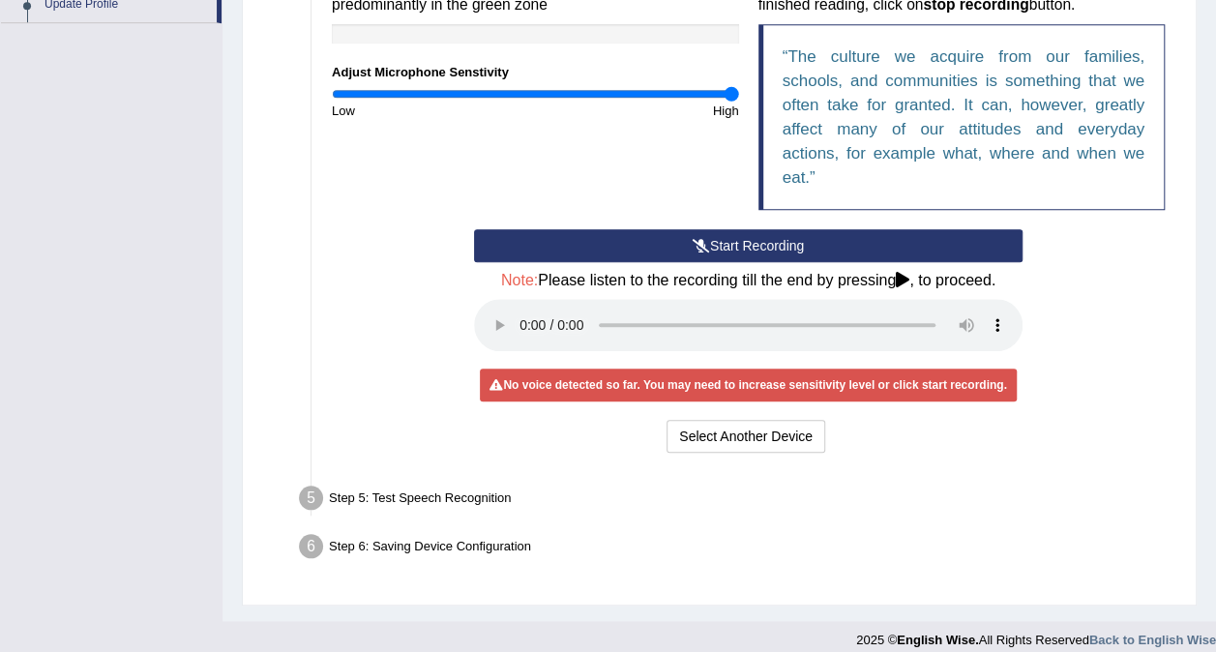
click at [1167, 529] on div "Step 6: Saving Device Configuration" at bounding box center [738, 549] width 897 height 43
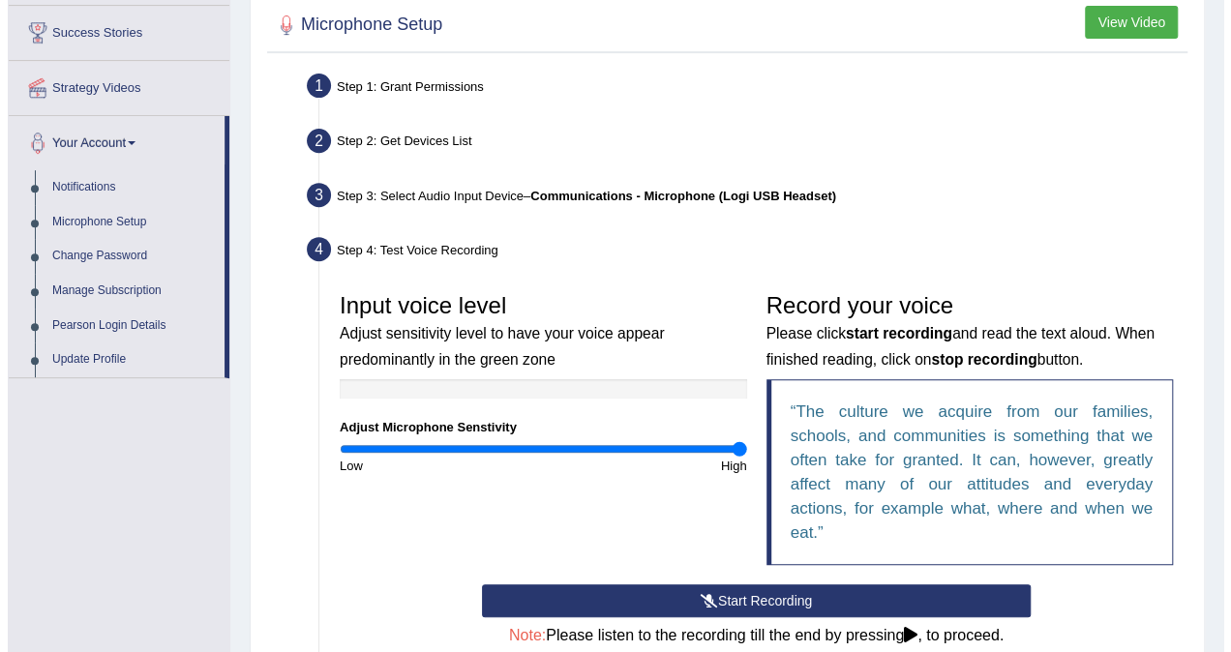
scroll to position [0, 0]
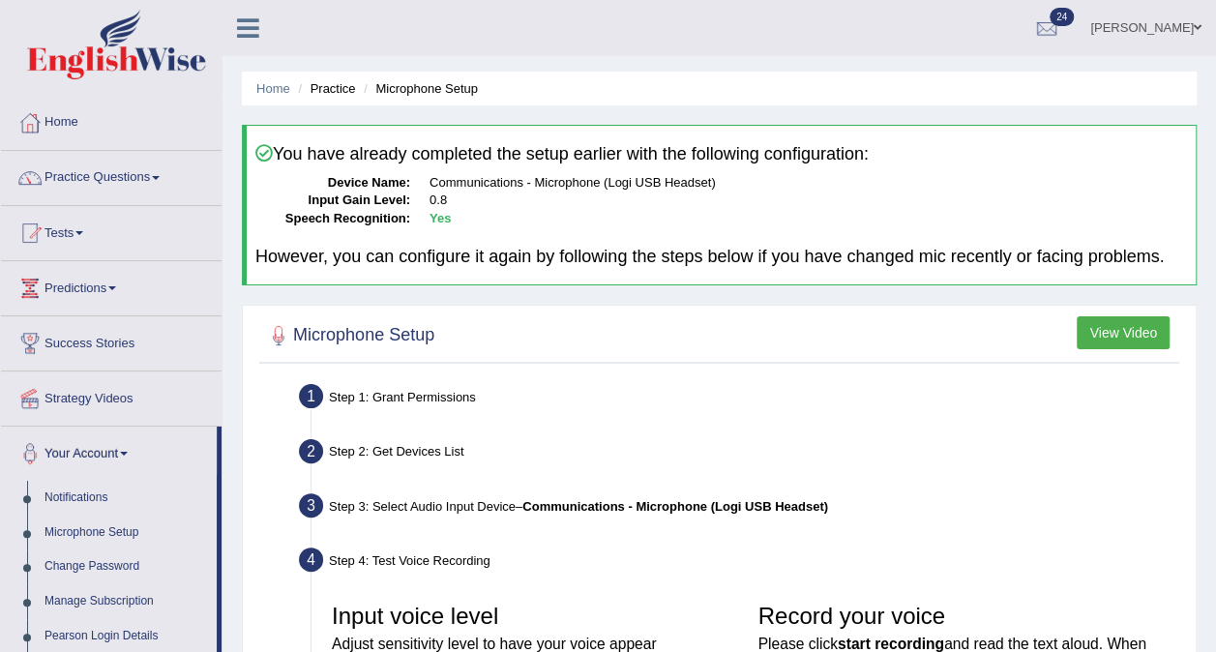
click at [1101, 335] on button "View Video" at bounding box center [1123, 332] width 93 height 33
